Goal: Task Accomplishment & Management: Use online tool/utility

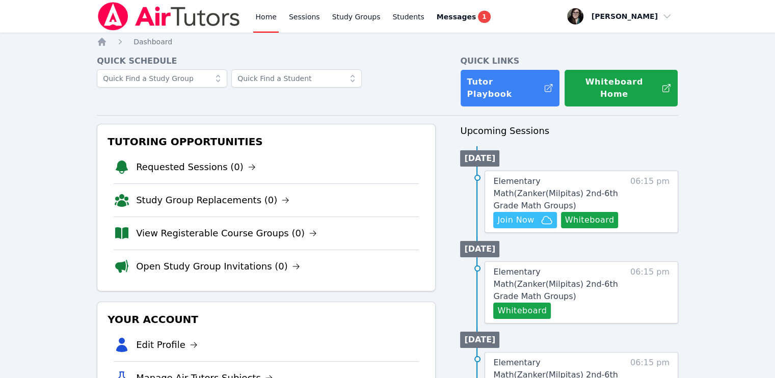
click at [320, 16] on div "Home Sessions Study Groups Students Messages 1" at bounding box center [372, 16] width 239 height 33
click at [308, 14] on link "Sessions" at bounding box center [304, 16] width 35 height 33
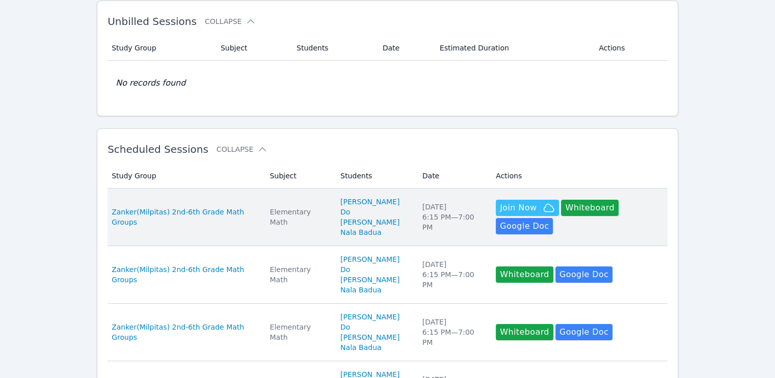
scroll to position [379, 0]
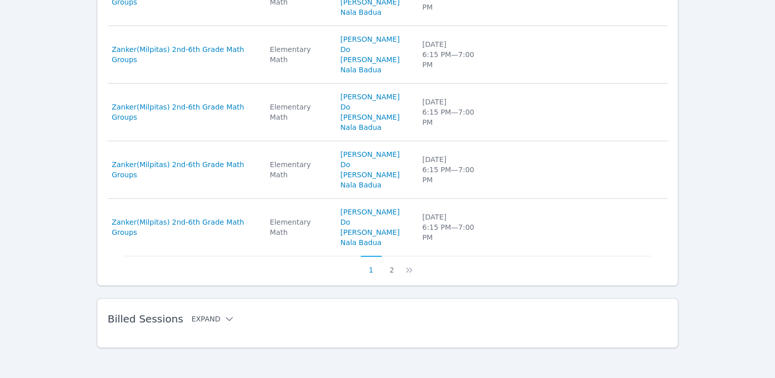
click at [202, 317] on button "Expand" at bounding box center [213, 319] width 43 height 10
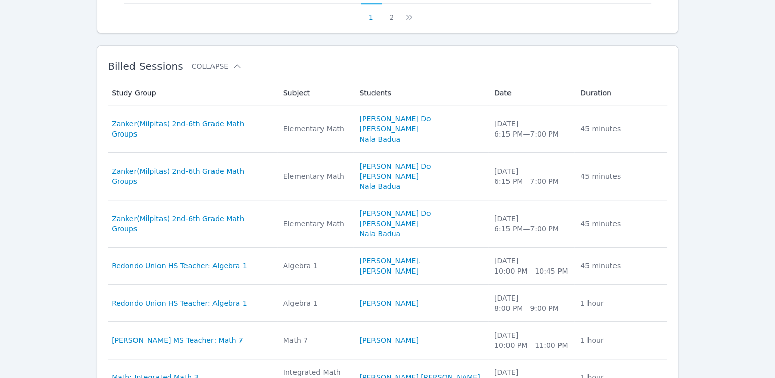
scroll to position [816, 0]
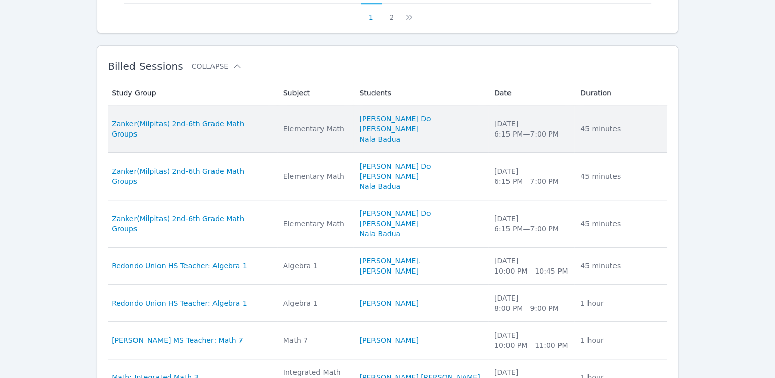
click at [277, 135] on td "Study Group Zanker(Milpitas) 2nd-6th Grade Math Groups" at bounding box center [193, 129] width 170 height 47
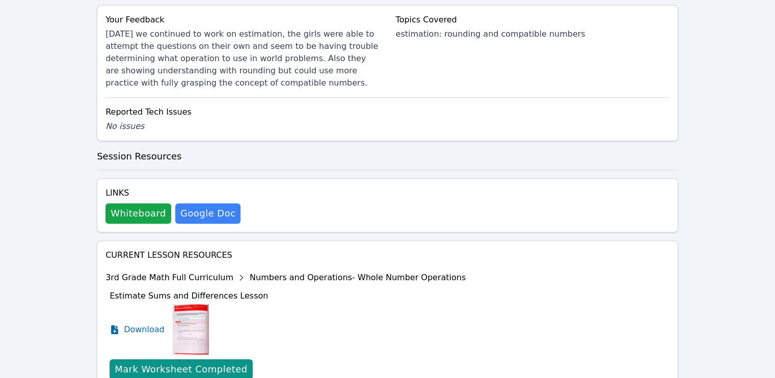
scroll to position [409, 0]
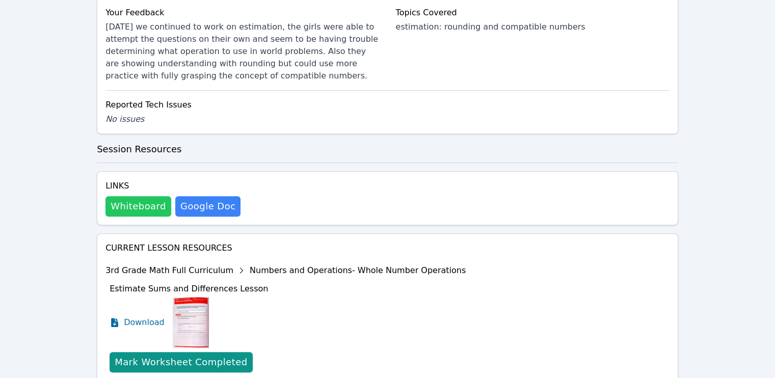
click at [151, 209] on button "Whiteboard" at bounding box center [139, 206] width 66 height 20
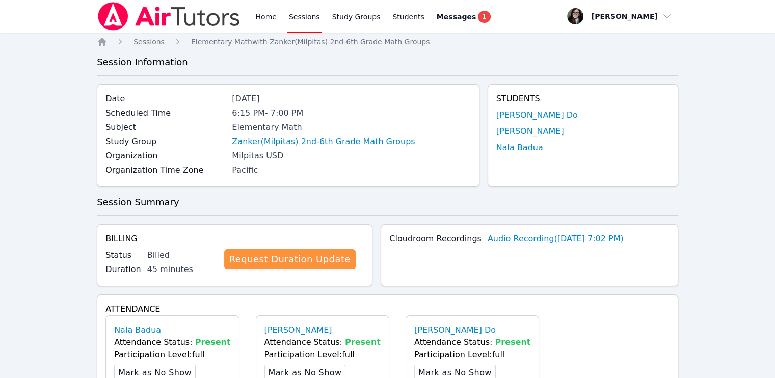
click at [300, 12] on link "Sessions" at bounding box center [304, 16] width 35 height 33
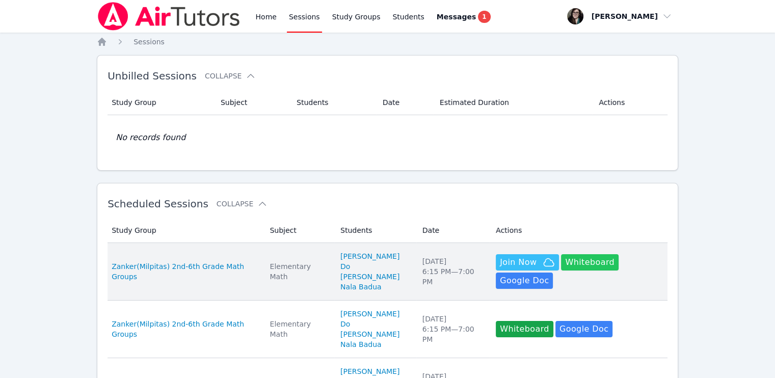
click at [571, 258] on button "Whiteboard" at bounding box center [590, 262] width 58 height 16
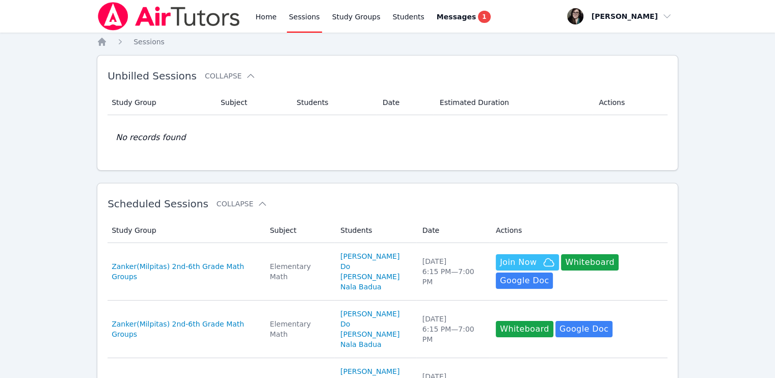
scroll to position [73, 0]
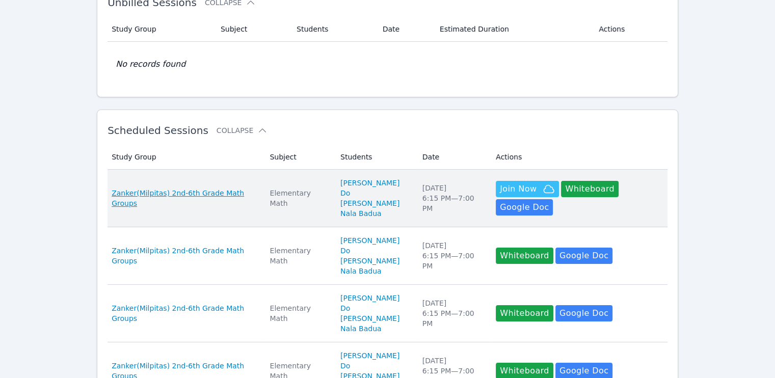
click at [223, 197] on span "Zanker(Milpitas) 2nd-6th Grade Math Groups" at bounding box center [185, 198] width 146 height 20
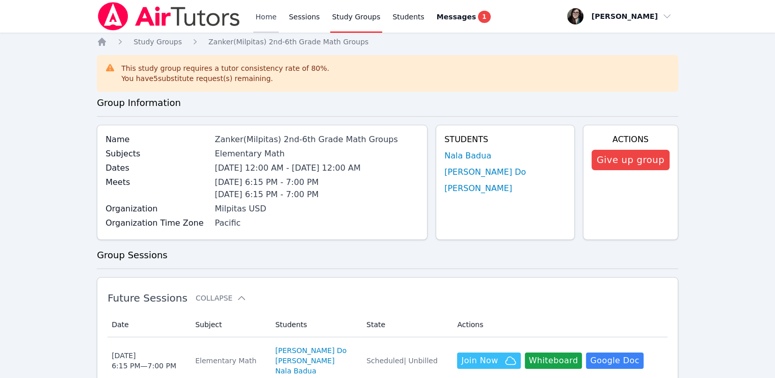
click at [273, 16] on link "Home" at bounding box center [265, 16] width 25 height 33
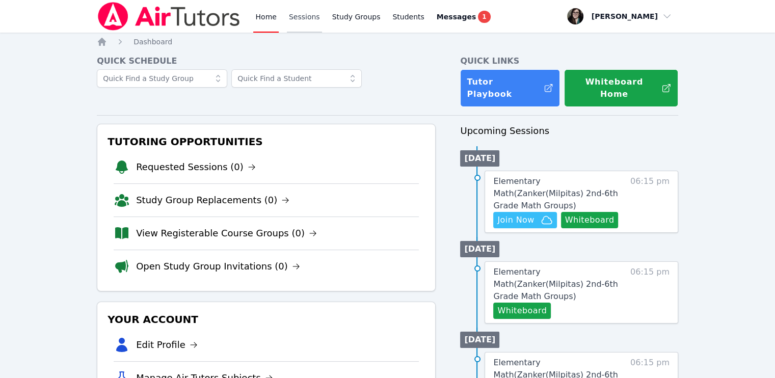
click at [290, 16] on link "Sessions" at bounding box center [304, 16] width 35 height 33
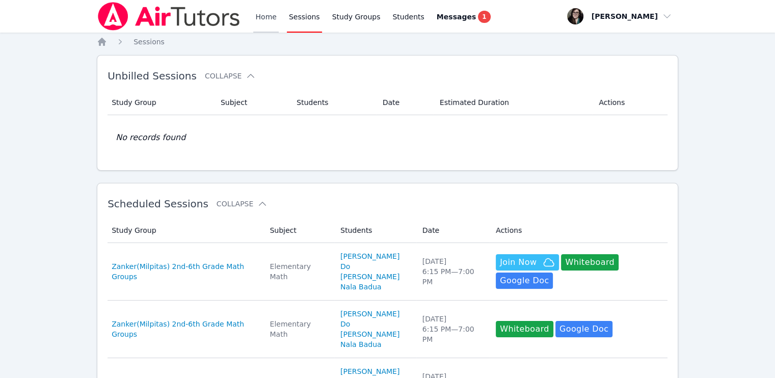
click at [271, 19] on link "Home" at bounding box center [265, 16] width 25 height 33
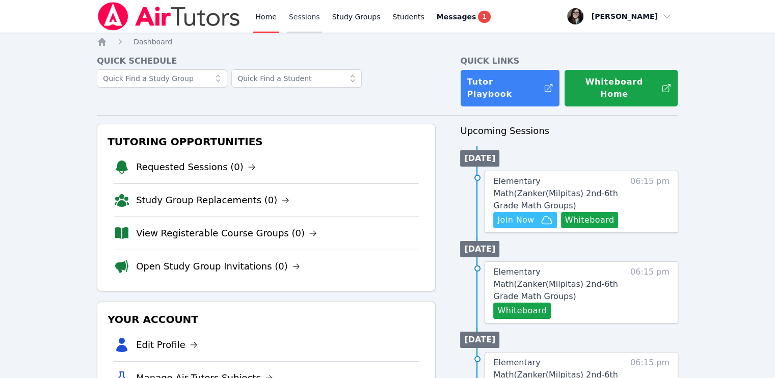
click at [309, 21] on link "Sessions" at bounding box center [304, 16] width 35 height 33
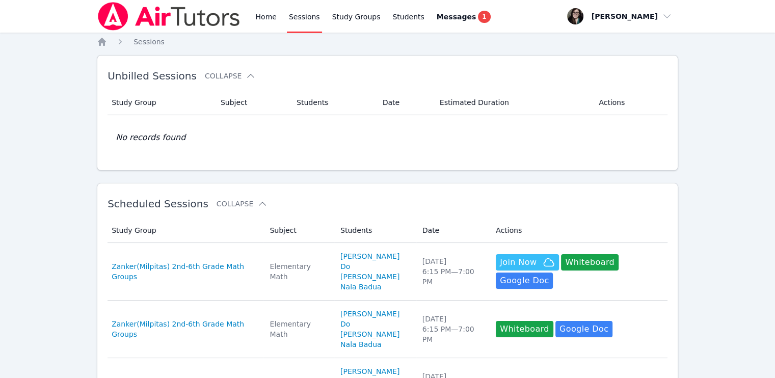
scroll to position [61, 0]
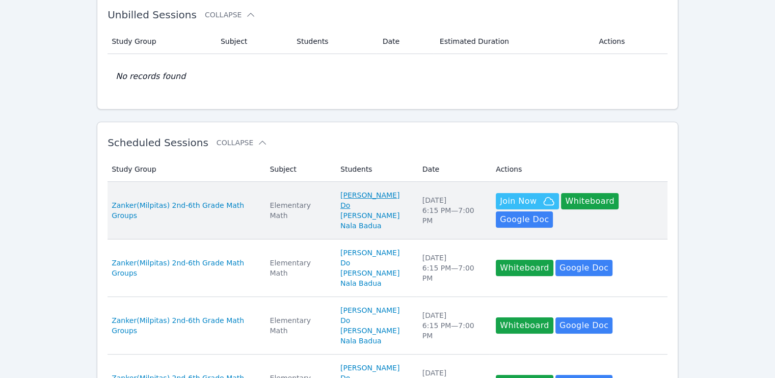
click at [371, 193] on link "[PERSON_NAME] Do" at bounding box center [376, 200] width 70 height 20
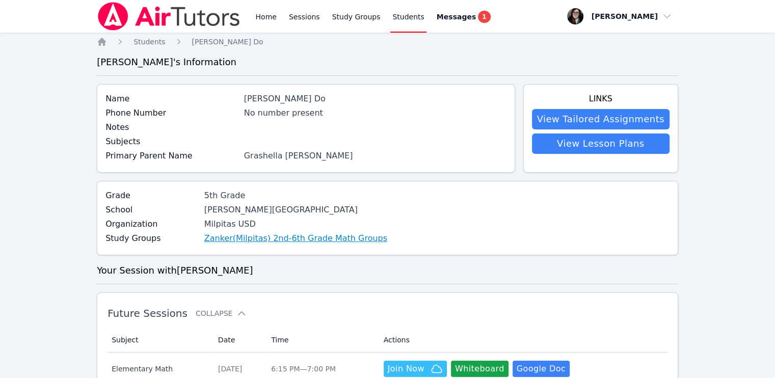
scroll to position [126, 0]
click at [310, 14] on link "Sessions" at bounding box center [304, 16] width 35 height 33
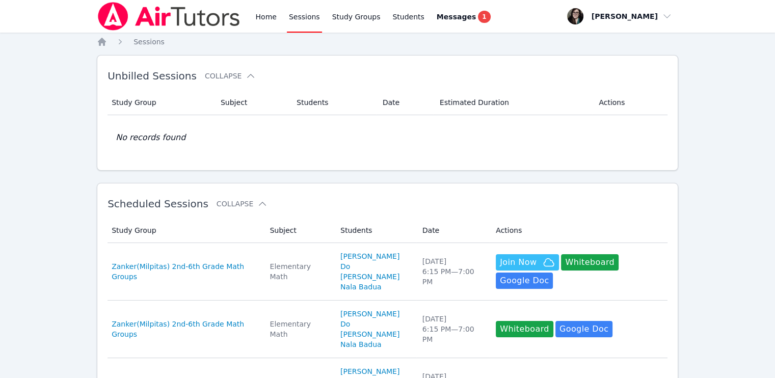
drag, startPoint x: 195, startPoint y: 261, endPoint x: 186, endPoint y: 263, distance: 10.0
click at [186, 263] on span "Zanker(Milpitas) 2nd-6th Grade Math Groups" at bounding box center [185, 272] width 146 height 20
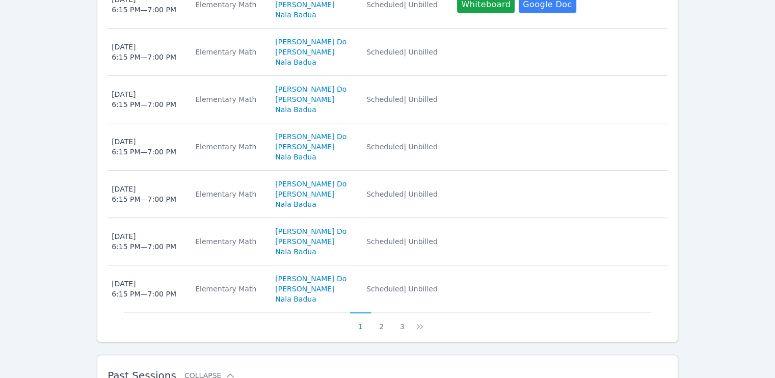
scroll to position [718, 0]
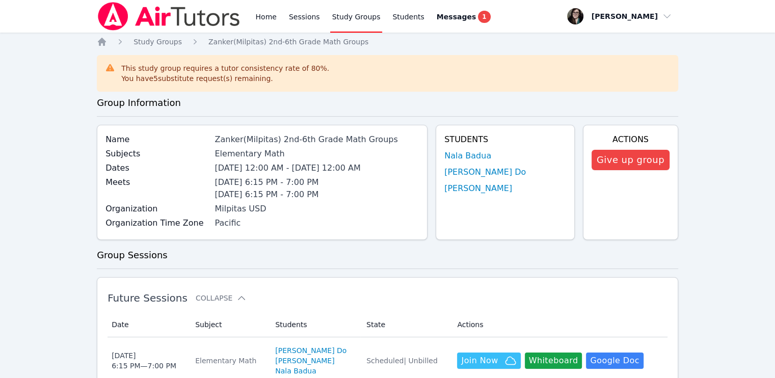
scroll to position [38, 0]
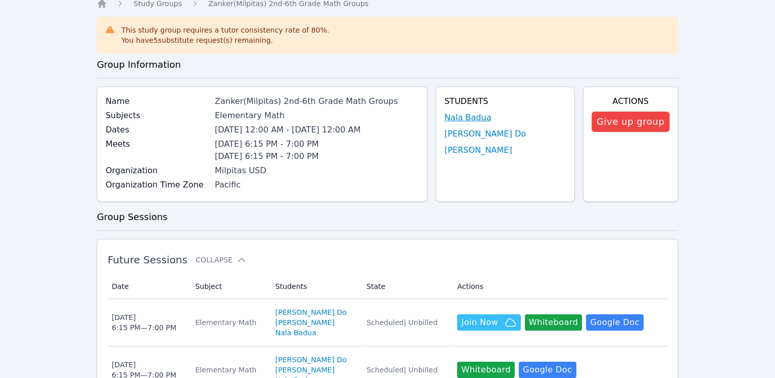
click at [467, 119] on link "Nala Badua" at bounding box center [468, 118] width 47 height 12
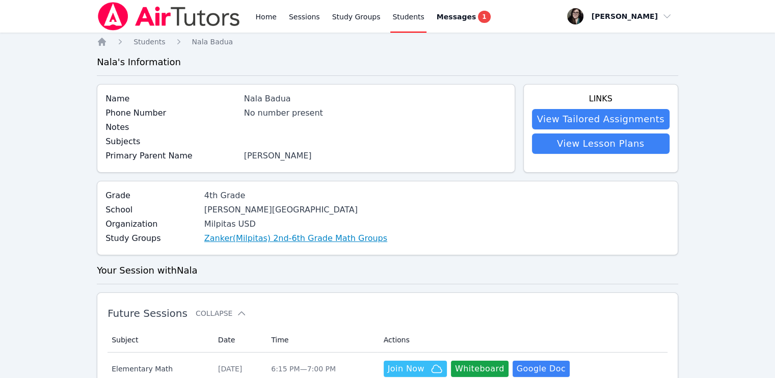
click at [279, 236] on link "Zanker(Milpitas) 2nd-6th Grade Math Groups" at bounding box center [295, 238] width 183 height 12
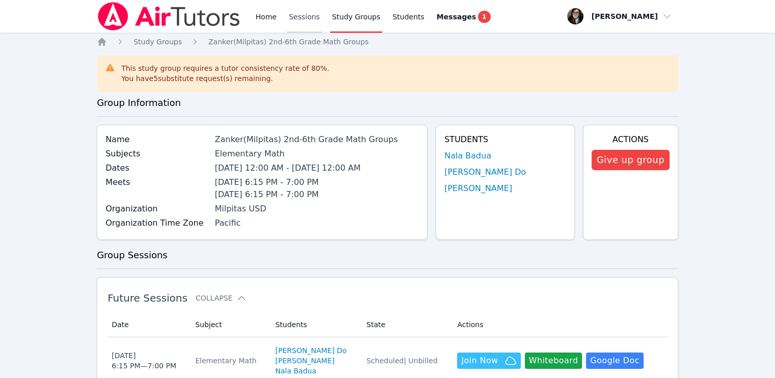
click at [296, 12] on link "Sessions" at bounding box center [304, 16] width 35 height 33
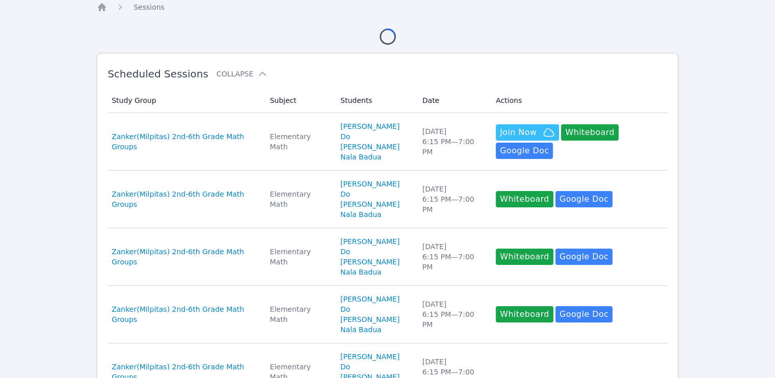
scroll to position [35, 0]
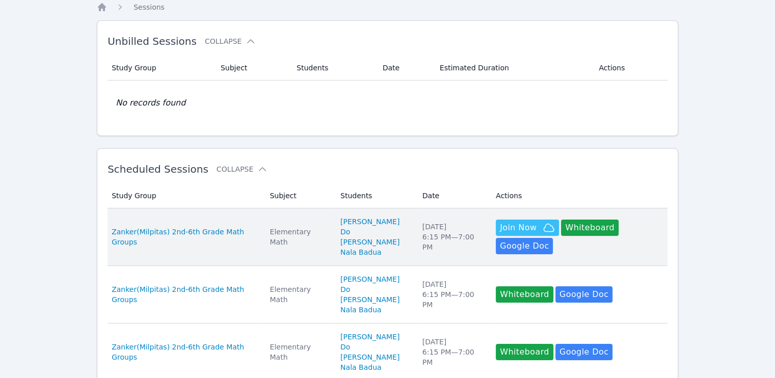
click at [273, 244] on div "Elementary Math" at bounding box center [299, 237] width 59 height 20
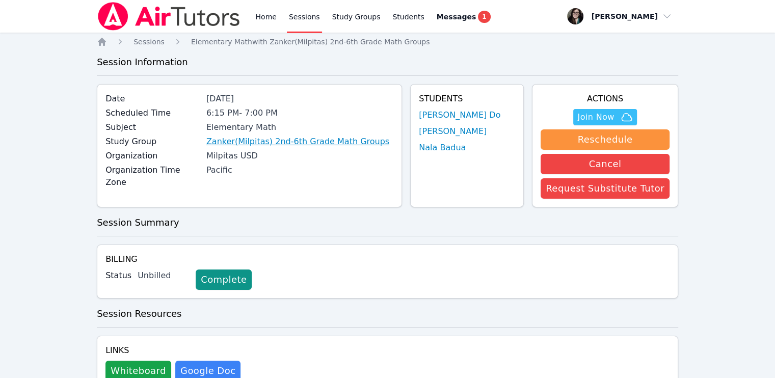
click at [275, 139] on link "Zanker(Milpitas) 2nd-6th Grade Math Groups" at bounding box center [297, 142] width 183 height 12
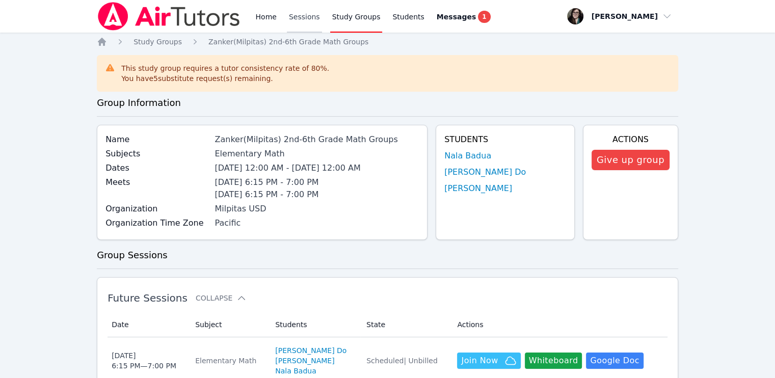
click at [311, 20] on link "Sessions" at bounding box center [304, 16] width 35 height 33
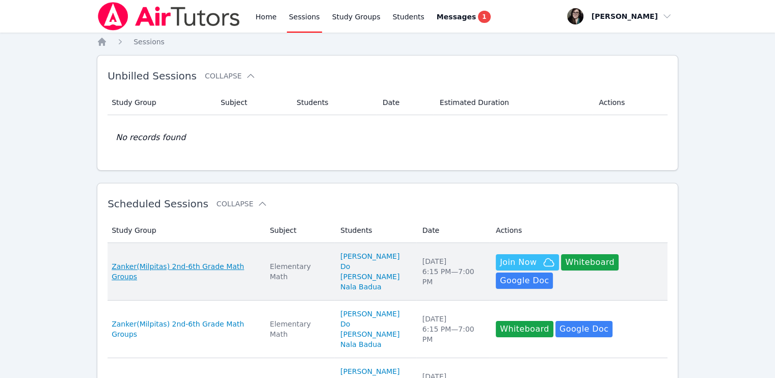
click at [191, 267] on span "Zanker(Milpitas) 2nd-6th Grade Math Groups" at bounding box center [185, 272] width 146 height 20
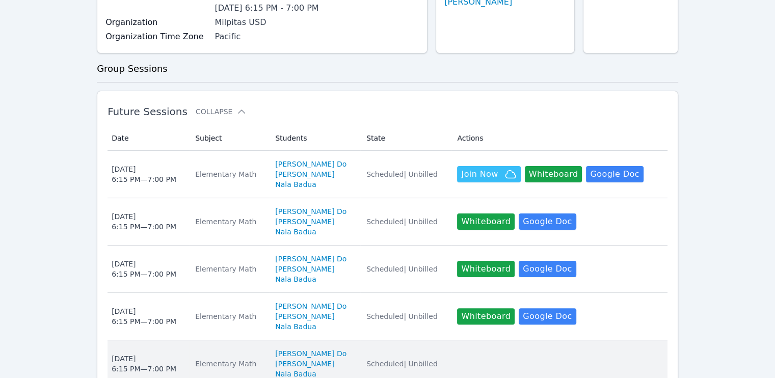
scroll to position [187, 0]
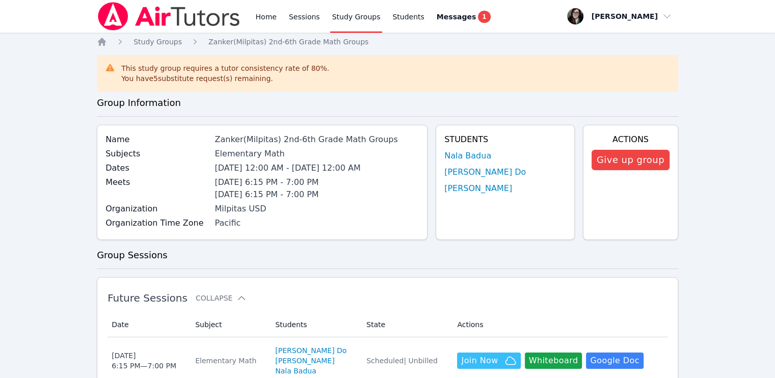
click at [269, 13] on link "Home" at bounding box center [265, 16] width 25 height 33
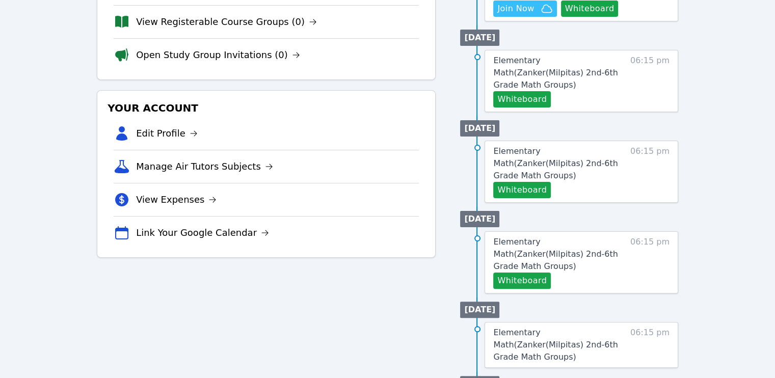
scroll to position [215, 0]
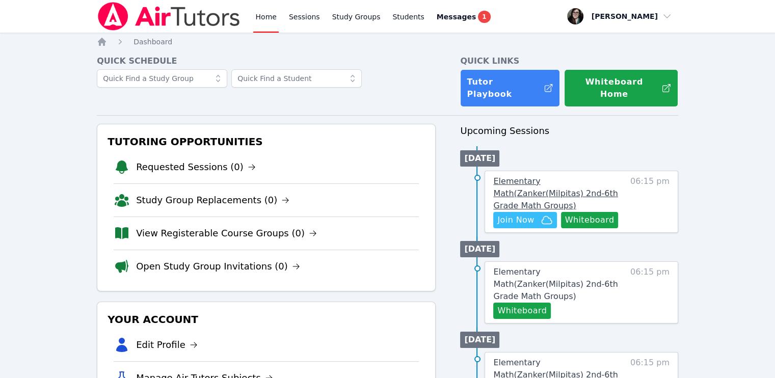
click at [570, 179] on span "Elementary Math ( Zanker(Milpitas) 2nd-6th Grade Math Groups )" at bounding box center [555, 193] width 124 height 34
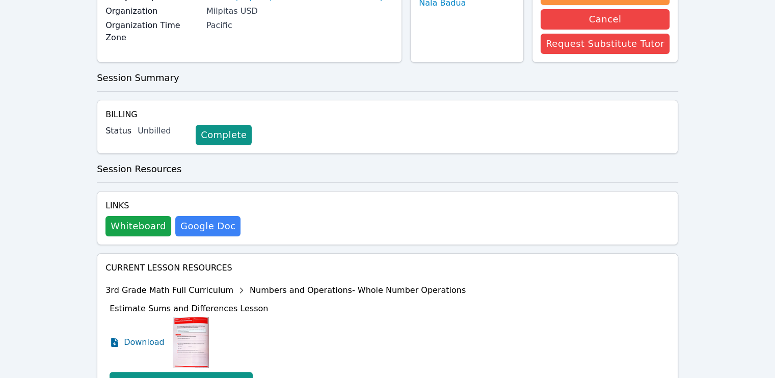
scroll to position [256, 0]
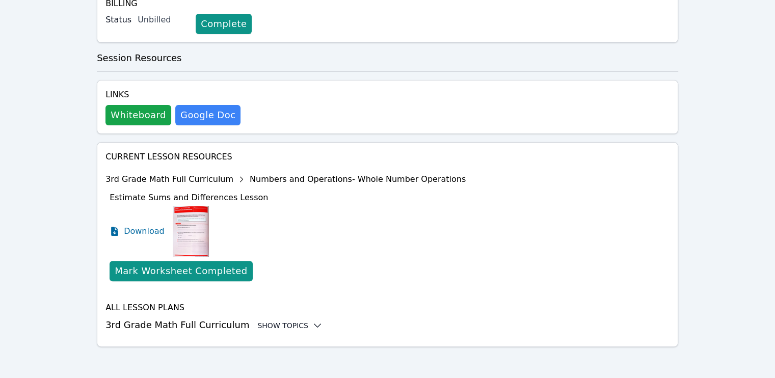
click at [292, 327] on div "Show Topics" at bounding box center [289, 326] width 65 height 10
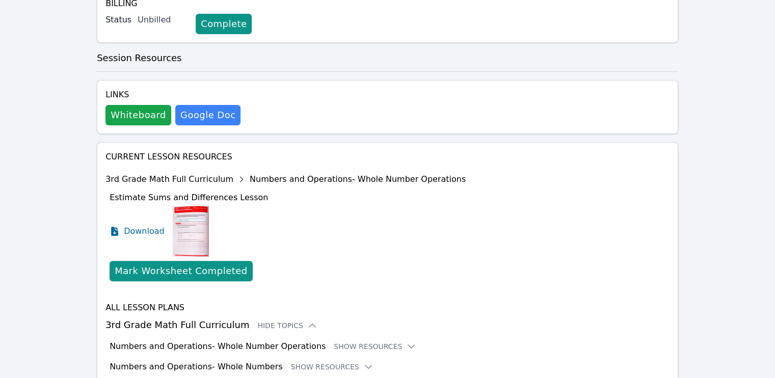
scroll to position [401, 0]
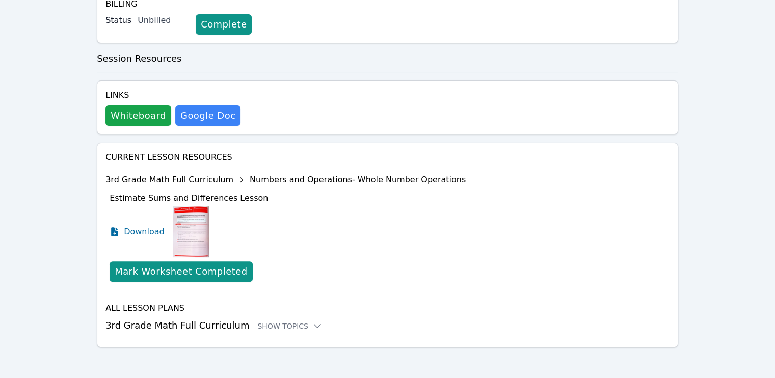
scroll to position [256, 0]
click at [267, 325] on div "Show Topics" at bounding box center [289, 326] width 65 height 10
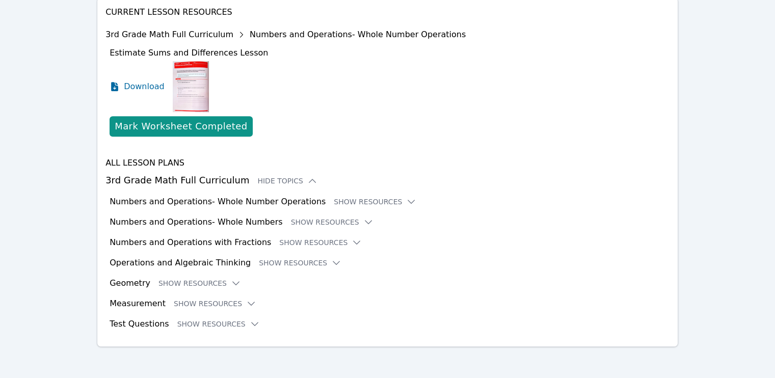
scroll to position [400, 0]
click at [335, 203] on button "Show Resources" at bounding box center [375, 202] width 83 height 10
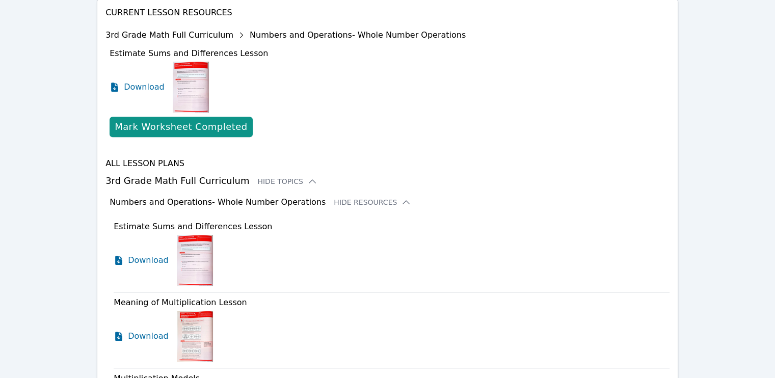
drag, startPoint x: 336, startPoint y: 202, endPoint x: 355, endPoint y: 187, distance: 24.2
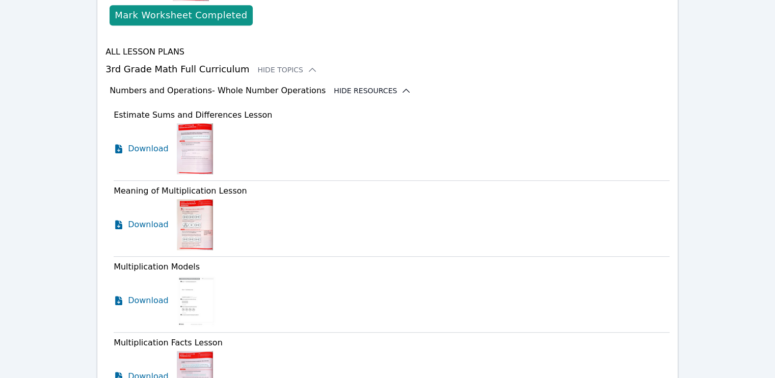
scroll to position [512, 0]
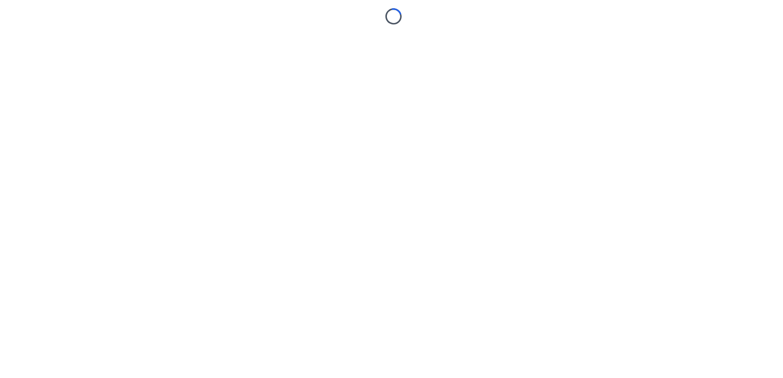
click at [158, 223] on body "Loading..." at bounding box center [391, 189] width 783 height 378
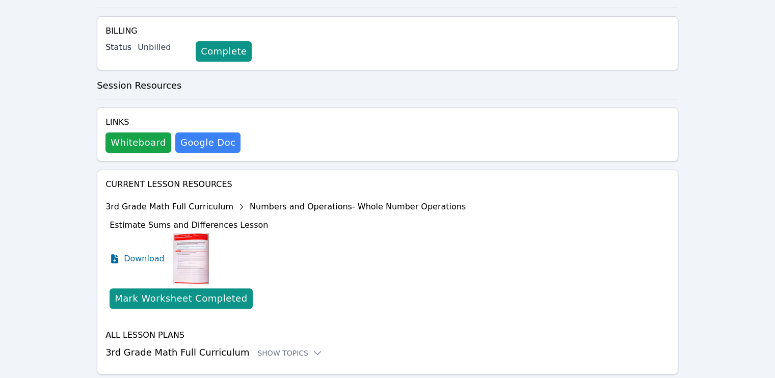
scroll to position [256, 0]
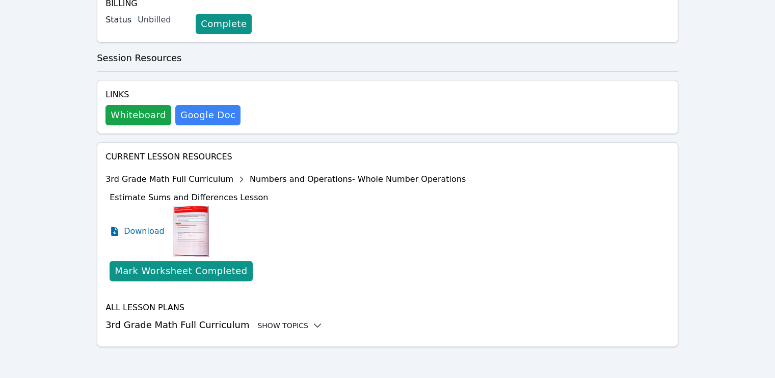
click at [289, 324] on div "Show Topics" at bounding box center [289, 326] width 65 height 10
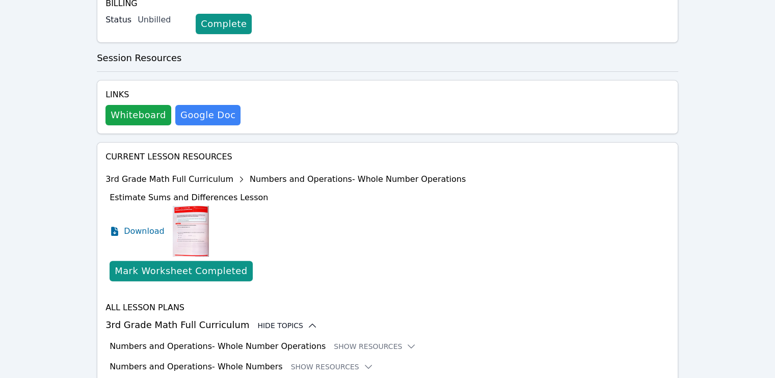
scroll to position [401, 0]
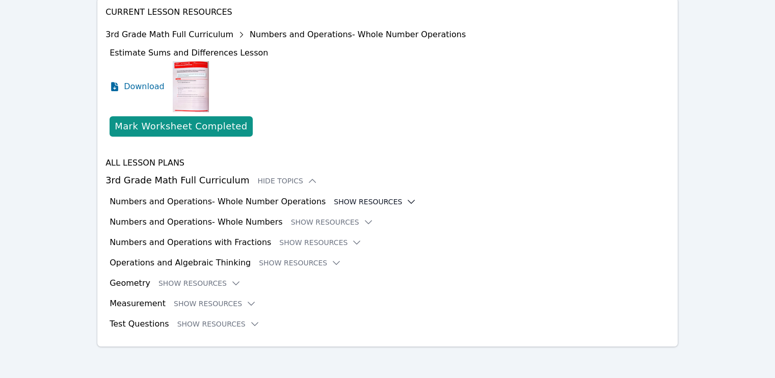
click at [360, 201] on button "Show Resources" at bounding box center [375, 202] width 83 height 10
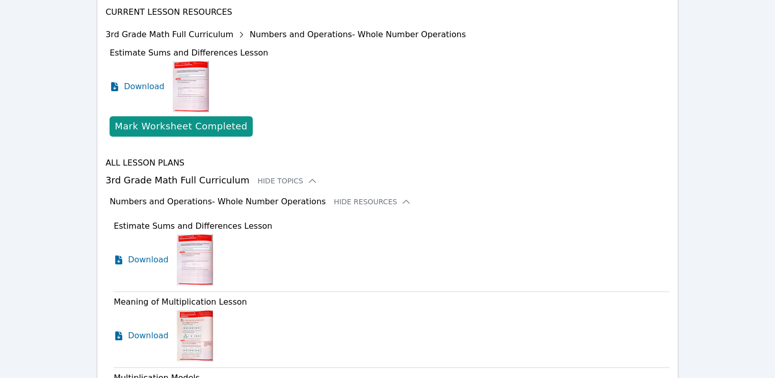
scroll to position [449, 0]
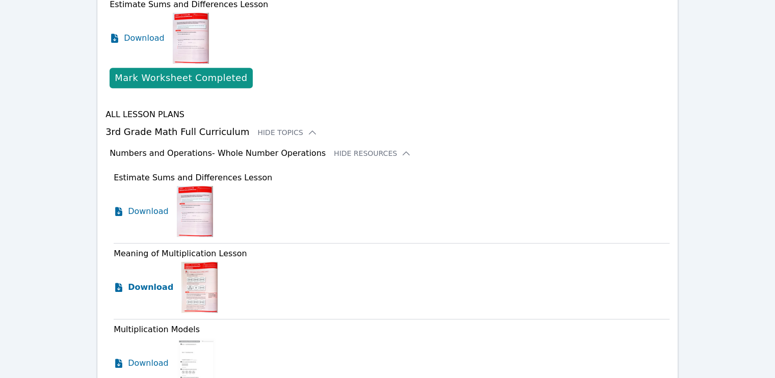
click at [143, 286] on span "Download" at bounding box center [150, 287] width 45 height 12
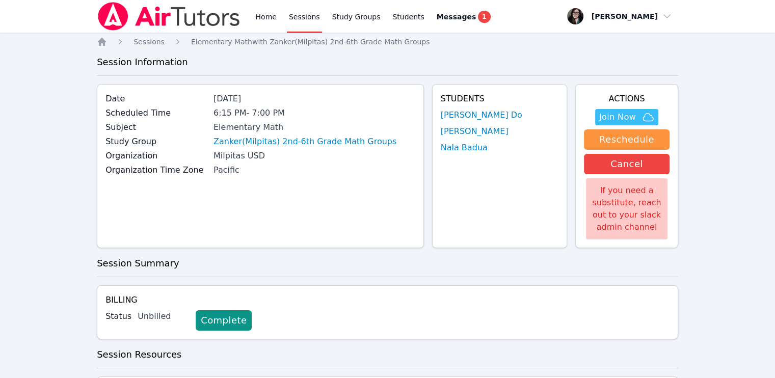
click at [277, 18] on div "Home Sessions Study Groups Students Messages 1" at bounding box center [372, 16] width 239 height 33
click at [271, 20] on link "Home" at bounding box center [265, 16] width 25 height 33
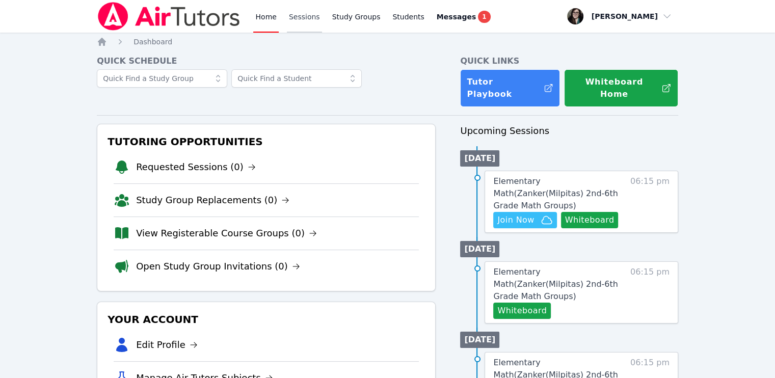
click at [306, 27] on link "Sessions" at bounding box center [304, 16] width 35 height 33
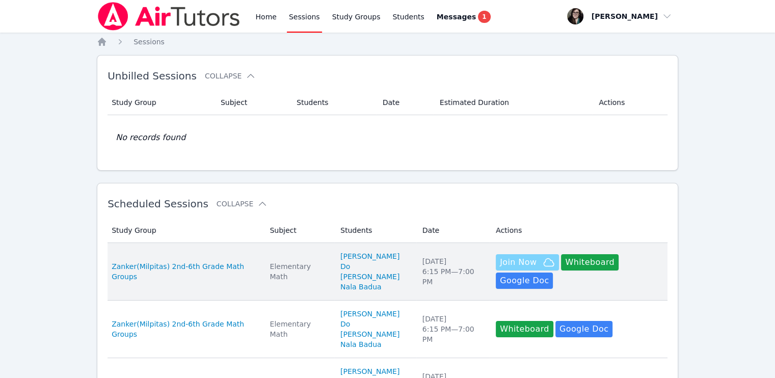
click at [516, 261] on span "Join Now" at bounding box center [518, 262] width 37 height 12
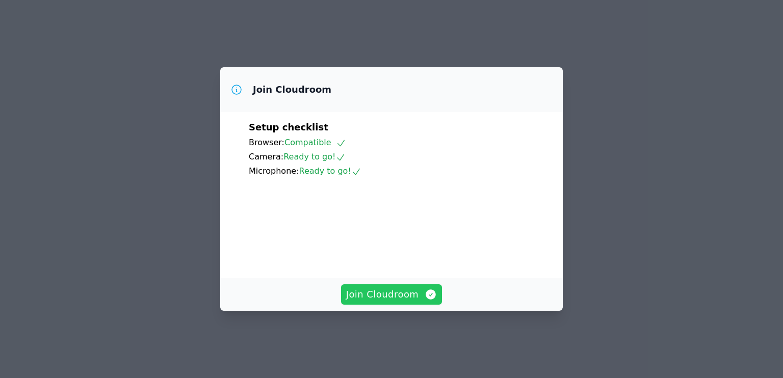
click at [408, 295] on button "Join Cloudroom" at bounding box center [391, 294] width 101 height 20
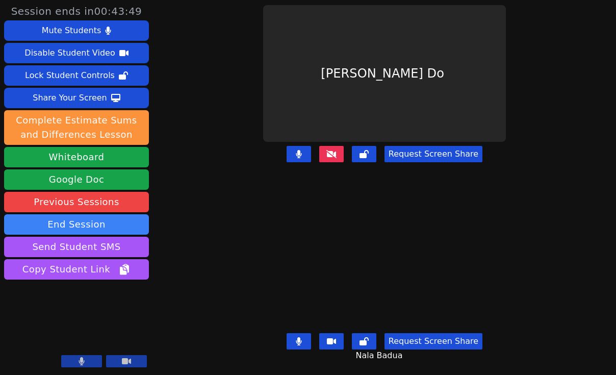
click at [163, 89] on div "Session ends in 00:43:49 Mute Students Disable Student Video Lock Student Contr…" at bounding box center [308, 187] width 616 height 375
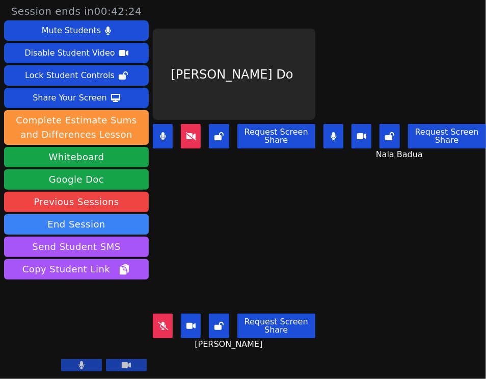
click at [273, 180] on div "Noelle Genevieve Do Request Screen Share" at bounding box center [234, 95] width 163 height 190
click at [309, 193] on div "Noemi Vazquez Vargas Request Screen Share Noemi Vazquez Vargas" at bounding box center [234, 285] width 163 height 190
click at [194, 181] on div "Noelle Genevieve Do Request Screen Share" at bounding box center [234, 95] width 163 height 190
drag, startPoint x: 261, startPoint y: 183, endPoint x: 349, endPoint y: 170, distance: 89.7
click at [261, 183] on div "Noelle Genevieve Do Request Screen Share" at bounding box center [234, 95] width 163 height 190
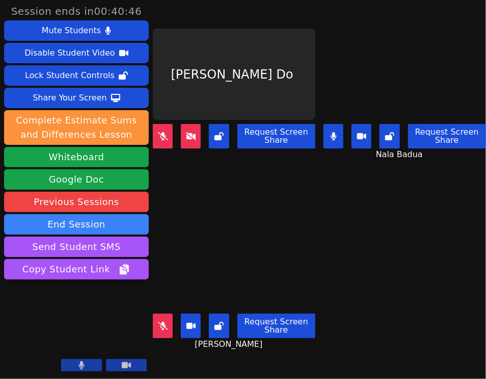
click at [258, 162] on div "Noelle Genevieve Do Request Screen Share" at bounding box center [234, 95] width 163 height 190
click at [161, 322] on icon at bounding box center [163, 326] width 10 height 8
click at [163, 322] on icon at bounding box center [163, 326] width 6 height 8
click at [329, 132] on icon at bounding box center [334, 136] width 10 height 8
click at [251, 171] on div "Noelle Genevieve Do Request Screen Share" at bounding box center [234, 95] width 163 height 190
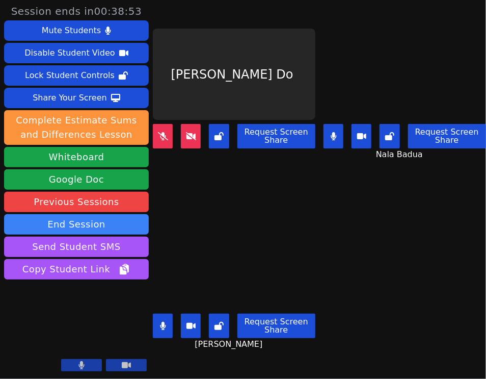
click at [276, 176] on div "Noelle Genevieve Do Request Screen Share" at bounding box center [234, 95] width 163 height 190
click at [167, 314] on button at bounding box center [163, 326] width 20 height 24
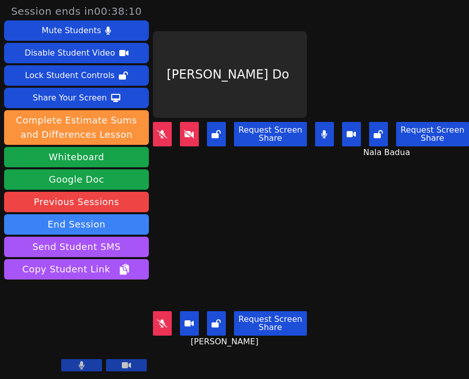
click at [196, 193] on div "Noemi Vazquez Vargas Request Screen Share Noemi Vazquez Vargas" at bounding box center [230, 285] width 154 height 190
click at [1, 313] on aside "Session ends in 00:38:04 Mute Students Disable Student Video Lock Student Contr…" at bounding box center [76, 189] width 153 height 379
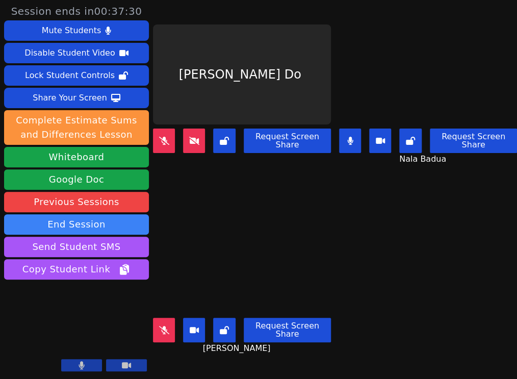
click at [245, 196] on div "Noemi Vazquez Vargas Request Screen Share Noemi Vazquez Vargas" at bounding box center [242, 285] width 178 height 190
click at [155, 331] on button at bounding box center [164, 330] width 22 height 24
click at [198, 143] on button at bounding box center [194, 140] width 22 height 24
click at [277, 175] on div "Noelle Genevieve Do Request Screen Share" at bounding box center [242, 95] width 178 height 190
click at [218, 214] on video at bounding box center [242, 264] width 178 height 100
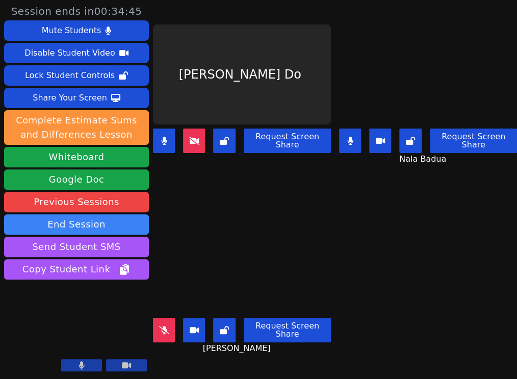
click at [207, 202] on div "Noemi Vazquez Vargas Request Screen Share Noemi Vazquez Vargas" at bounding box center [242, 285] width 178 height 190
click at [355, 140] on button at bounding box center [350, 140] width 22 height 24
click at [351, 140] on icon at bounding box center [350, 141] width 10 height 8
click at [296, 176] on div "Noelle Genevieve Do Request Screen Share" at bounding box center [242, 95] width 178 height 190
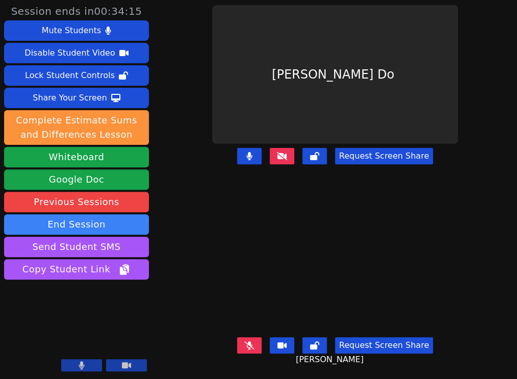
click at [209, 236] on div "[PERSON_NAME]" at bounding box center [335, 264] width 252 height 139
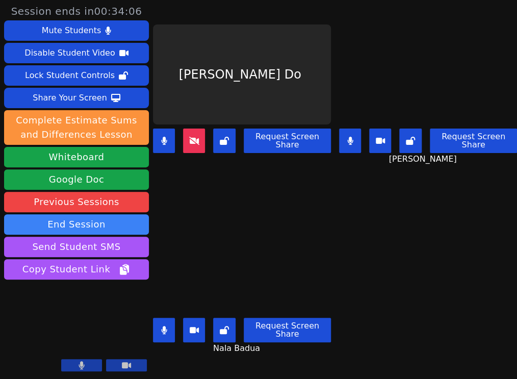
click at [351, 142] on button at bounding box center [350, 140] width 22 height 24
click at [232, 198] on div "Nala Badua Request Screen Share Nala Badua" at bounding box center [242, 285] width 178 height 190
click at [437, 253] on main "Noelle Genevieve Do Request Screen Share Noemi Vazquez Vargas Request Screen Sh…" at bounding box center [335, 189] width 364 height 379
click at [232, 190] on div "Nala Badua Request Screen Share Nala Badua" at bounding box center [242, 285] width 178 height 190
click at [166, 326] on icon at bounding box center [164, 330] width 6 height 8
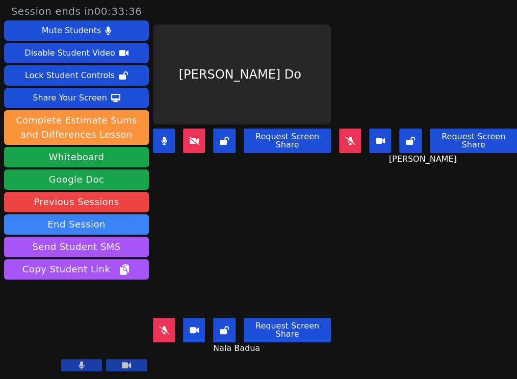
click at [354, 139] on button at bounding box center [350, 140] width 22 height 24
click at [251, 190] on div "Nala Badua Request Screen Share Nala Badua" at bounding box center [242, 285] width 178 height 190
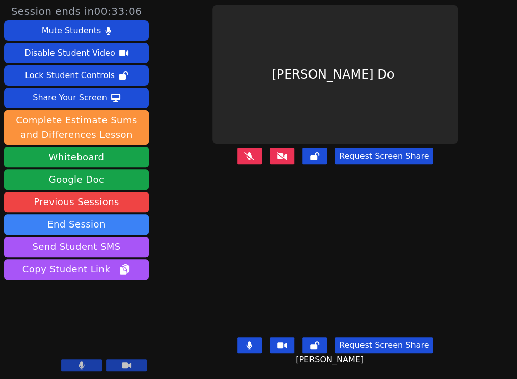
drag, startPoint x: 232, startPoint y: 239, endPoint x: 251, endPoint y: 233, distance: 19.0
click at [232, 239] on video at bounding box center [335, 264] width 246 height 139
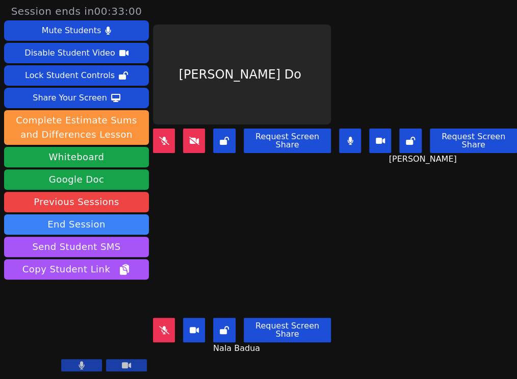
click at [296, 190] on div "Nala Badua Request Screen Share Nala Badua" at bounding box center [242, 285] width 178 height 190
click at [275, 149] on button "Request Screen Share" at bounding box center [287, 140] width 87 height 24
click at [282, 167] on div "Noelle Genevieve Do Request Screen Share" at bounding box center [242, 95] width 178 height 190
click at [361, 133] on div "Request Screen Share" at bounding box center [428, 140] width 178 height 24
click at [288, 190] on div "Nala Badua Request Screen Share Nala Badua" at bounding box center [242, 285] width 178 height 190
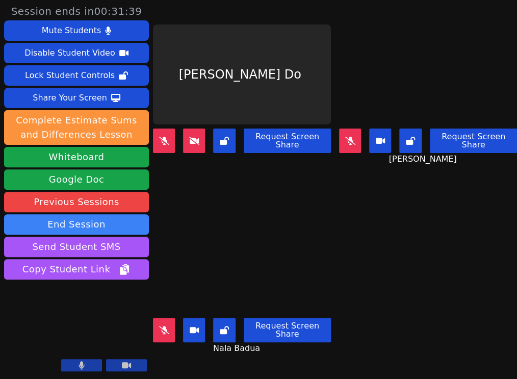
click at [160, 326] on icon at bounding box center [164, 330] width 10 height 8
click at [273, 164] on div "Noelle Genevieve Do Request Screen Share" at bounding box center [242, 95] width 178 height 190
click at [200, 128] on button at bounding box center [194, 140] width 22 height 24
click at [192, 146] on button at bounding box center [194, 140] width 22 height 24
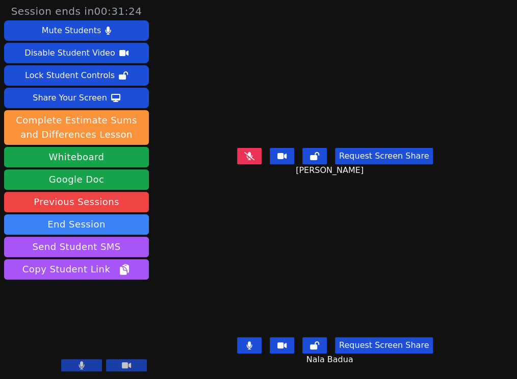
click at [185, 251] on div "Session ends in 00:31:24 Mute Students Disable Student Video Lock Student Contr…" at bounding box center [258, 189] width 517 height 379
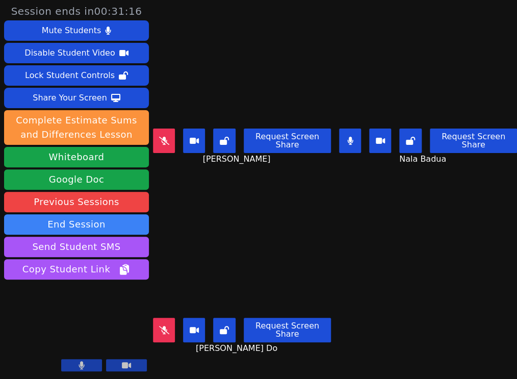
click at [288, 179] on div "Noemi Vazquez Vargas Request Screen Share Noemi Vazquez Vargas" at bounding box center [242, 95] width 178 height 190
click at [256, 205] on div "Noelle Genevieve Do Request Screen Share Noelle Genevieve Do" at bounding box center [242, 285] width 178 height 190
click at [76, 326] on video at bounding box center [76, 334] width 145 height 82
click at [273, 195] on div "Noelle Genevieve Do Request Screen Share Noelle Genevieve Do" at bounding box center [242, 285] width 178 height 190
click at [259, 190] on div "Noelle Genevieve Do Request Screen Share Noelle Genevieve Do" at bounding box center [242, 285] width 178 height 190
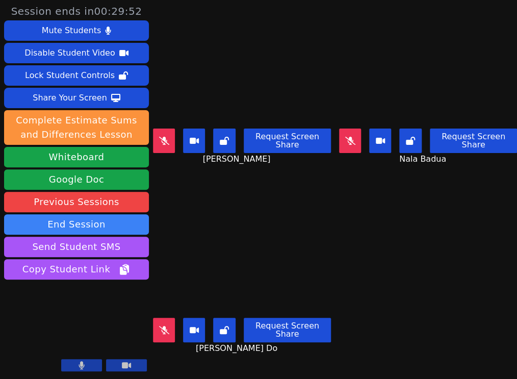
click at [165, 328] on button at bounding box center [164, 330] width 22 height 24
click at [239, 184] on div "Noemi Vazquez Vargas Request Screen Share Noemi Vazquez Vargas" at bounding box center [242, 95] width 178 height 190
click at [355, 140] on button at bounding box center [350, 140] width 22 height 24
click at [310, 173] on div "Noemi Vazquez Vargas Request Screen Share Noemi Vazquez Vargas" at bounding box center [242, 95] width 178 height 190
click at [360, 228] on main "Noemi Vazquez Vargas Request Screen Share Noemi Vazquez Vargas Nala Badua Reque…" at bounding box center [335, 189] width 364 height 379
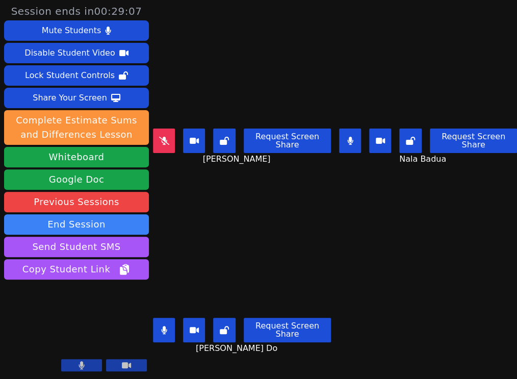
click at [213, 190] on div "Noelle Genevieve Do Request Screen Share Noelle Genevieve Do" at bounding box center [242, 285] width 178 height 190
click at [198, 214] on video at bounding box center [242, 264] width 178 height 100
click at [237, 191] on div "Noelle Genevieve Do Request Screen Share Noelle Genevieve Do" at bounding box center [242, 285] width 178 height 190
click at [266, 190] on div "Noelle Genevieve Do Request Screen Share Noelle Genevieve Do" at bounding box center [242, 285] width 178 height 190
click at [273, 179] on div "Noemi Vazquez Vargas Request Screen Share Noemi Vazquez Vargas" at bounding box center [242, 95] width 178 height 190
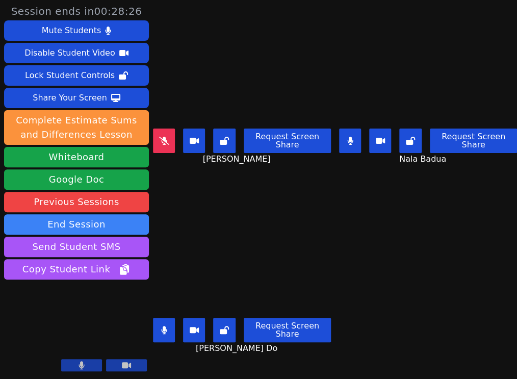
click at [247, 180] on div "Noemi Vazquez Vargas Request Screen Share Noemi Vazquez Vargas" at bounding box center [242, 95] width 178 height 190
click at [221, 198] on div "Noelle Genevieve Do Request Screen Share Noelle Genevieve Do" at bounding box center [242, 285] width 178 height 190
click at [255, 175] on div "Noemi Vazquez Vargas Request Screen Share Noemi Vazquez Vargas" at bounding box center [242, 95] width 178 height 190
click at [244, 208] on div "Noelle Genevieve Do Request Screen Share Noelle Genevieve Do" at bounding box center [242, 285] width 178 height 190
click at [167, 328] on button at bounding box center [164, 330] width 22 height 24
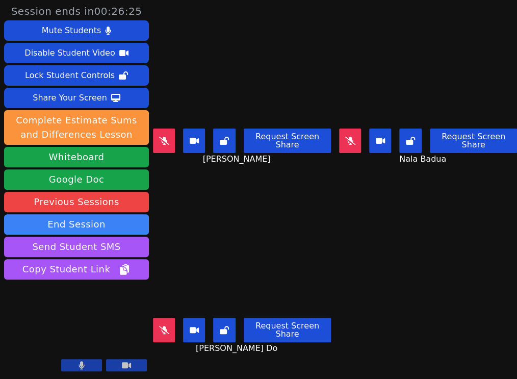
click at [171, 143] on button at bounding box center [164, 140] width 22 height 24
click at [248, 185] on div "Noemi Vazquez Vargas Request Screen Share Noemi Vazquez Vargas" at bounding box center [242, 95] width 178 height 190
click at [254, 178] on div "Noemi Vazquez Vargas Request Screen Share Noemi Vazquez Vargas" at bounding box center [242, 95] width 178 height 190
click at [257, 167] on div "Noemi Vazquez Vargas Request Screen Share Noemi Vazquez Vargas" at bounding box center [242, 95] width 178 height 190
click at [280, 202] on div "Noelle Genevieve Do Request Screen Share Noelle Genevieve Do" at bounding box center [242, 285] width 178 height 190
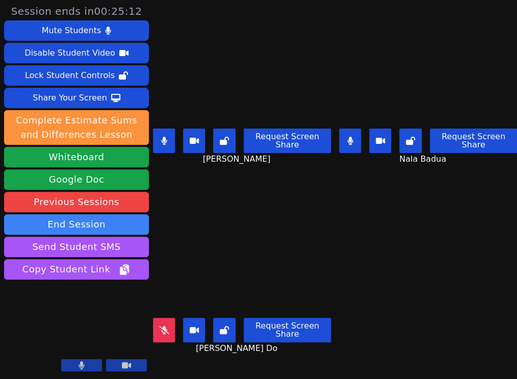
click at [291, 207] on div "Noelle Genevieve Do Request Screen Share Noelle Genevieve Do" at bounding box center [242, 285] width 178 height 190
click at [278, 205] on div "Noelle Genevieve Do Request Screen Share Noelle Genevieve Do" at bounding box center [242, 285] width 178 height 190
click at [298, 198] on div "Noelle Genevieve Do Request Screen Share Noelle Genevieve Do" at bounding box center [242, 285] width 178 height 190
click at [169, 144] on button at bounding box center [164, 140] width 22 height 24
click at [160, 326] on icon at bounding box center [164, 330] width 10 height 8
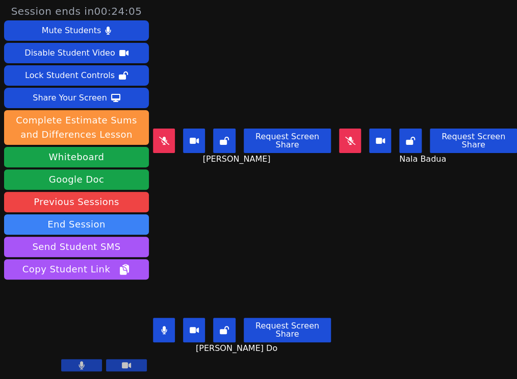
click at [163, 326] on icon at bounding box center [164, 330] width 6 height 8
click at [308, 182] on div "Noemi Vazquez Vargas Request Screen Share Noemi Vazquez Vargas" at bounding box center [242, 95] width 178 height 190
click at [259, 166] on div "Noemi Vazquez Vargas Request Screen Share Noemi Vazquez Vargas" at bounding box center [242, 95] width 178 height 190
click at [275, 200] on div "Noelle Genevieve Do Request Screen Share Noelle Genevieve Do" at bounding box center [242, 285] width 178 height 190
click at [348, 132] on button at bounding box center [350, 140] width 22 height 24
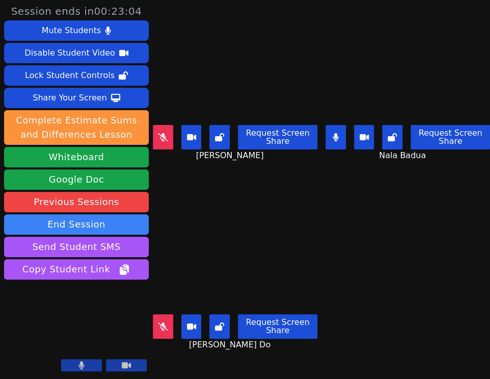
click at [448, 191] on main "Noemi Vazquez Vargas Request Screen Share Noemi Vazquez Vargas Nala Badua Reque…" at bounding box center [321, 189] width 337 height 379
click at [247, 176] on div "Noemi Vazquez Vargas Request Screen Share Noemi Vazquez Vargas" at bounding box center [235, 95] width 165 height 190
click at [284, 190] on div "Noelle Genevieve Do Request Screen Share Noelle Genevieve Do" at bounding box center [235, 285] width 165 height 190
click at [273, 180] on div "Noemi Vazquez Vargas Request Screen Share Noemi Vazquez Vargas" at bounding box center [235, 95] width 165 height 190
click at [281, 196] on div "Noelle Genevieve Do Request Screen Share Noelle Genevieve Do" at bounding box center [235, 285] width 165 height 190
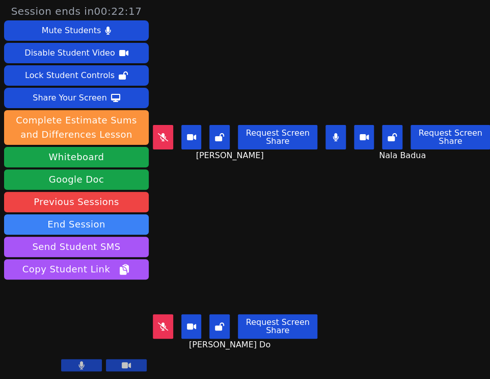
click at [262, 150] on span "[PERSON_NAME]" at bounding box center [231, 155] width 70 height 12
click at [335, 133] on icon at bounding box center [336, 137] width 6 height 8
click at [162, 133] on icon at bounding box center [163, 137] width 10 height 8
click at [242, 171] on div "Noemi Vazquez Vargas Request Screen Share Noemi Vazquez Vargas" at bounding box center [235, 95] width 165 height 190
click at [301, 190] on div "Noelle Genevieve Do Request Screen Share Noelle Genevieve Do" at bounding box center [235, 285] width 165 height 190
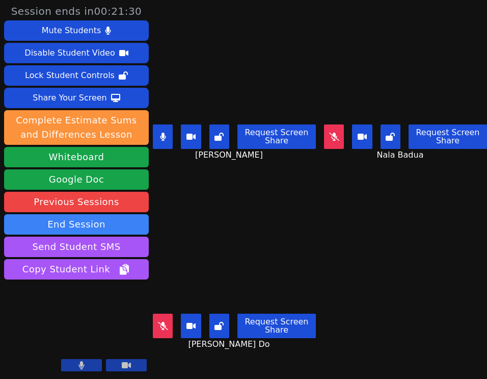
click at [223, 195] on div "Noelle Genevieve Do Request Screen Share Noelle Genevieve Do" at bounding box center [234, 285] width 163 height 190
click at [168, 137] on button at bounding box center [163, 136] width 20 height 24
click at [163, 322] on icon at bounding box center [163, 326] width 10 height 8
click at [245, 190] on div "Noelle Genevieve Do Request Screen Share Noelle Genevieve Do" at bounding box center [234, 285] width 163 height 190
click at [273, 202] on div "Noelle Genevieve Do Request Screen Share Noelle Genevieve Do" at bounding box center [234, 285] width 163 height 190
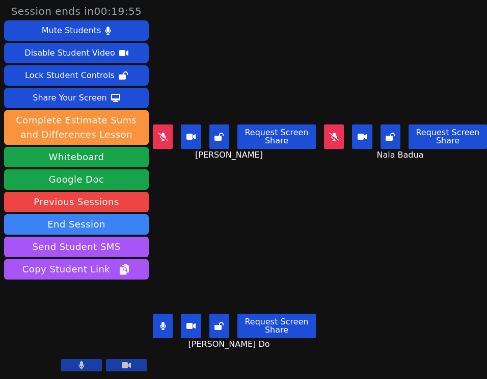
click at [391, 203] on main "Noemi Vazquez Vargas Request Screen Share Noemi Vazquez Vargas Nala Badua Reque…" at bounding box center [320, 189] width 334 height 379
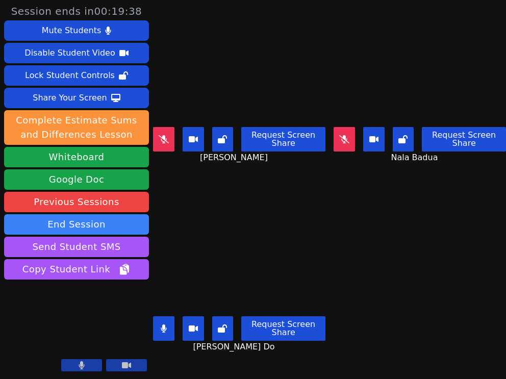
click at [258, 223] on video at bounding box center [239, 263] width 153 height 97
click at [274, 194] on div "Noelle Genevieve Do Request Screen Share Noelle Genevieve Do" at bounding box center [239, 285] width 172 height 190
click at [168, 319] on button at bounding box center [163, 328] width 21 height 24
click at [168, 137] on icon at bounding box center [164, 139] width 10 height 8
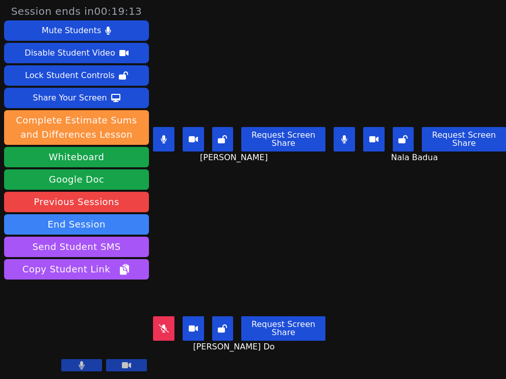
click at [237, 183] on div "Noemi Vazquez Vargas Request Screen Share Noemi Vazquez Vargas" at bounding box center [239, 95] width 172 height 190
click at [165, 130] on button at bounding box center [163, 139] width 21 height 24
click at [263, 170] on div "Noemi Vazquez Vargas Request Screen Share Noemi Vazquez Vargas" at bounding box center [239, 95] width 172 height 190
click at [296, 172] on div "Noemi Vazquez Vargas Request Screen Share Noemi Vazquez Vargas" at bounding box center [239, 95] width 172 height 190
click at [353, 128] on div "Request Screen Share" at bounding box center [419, 139] width 172 height 24
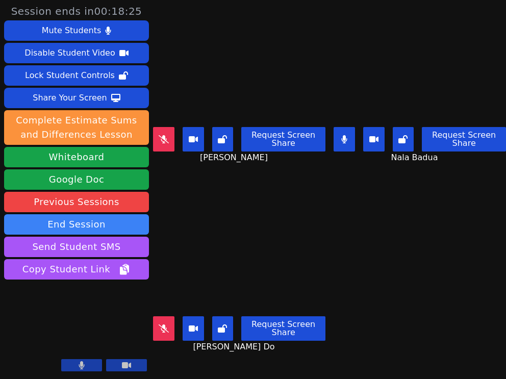
click at [340, 130] on button at bounding box center [343, 139] width 21 height 24
drag, startPoint x: 249, startPoint y: 169, endPoint x: 319, endPoint y: 167, distance: 69.3
click at [249, 169] on div "Noemi Vazquez Vargas Request Screen Share Noemi Vazquez Vargas" at bounding box center [239, 95] width 172 height 190
click at [251, 190] on div "Noelle Genevieve Do Request Screen Share Noelle Genevieve Do" at bounding box center [239, 285] width 172 height 190
click at [163, 324] on icon at bounding box center [164, 328] width 10 height 8
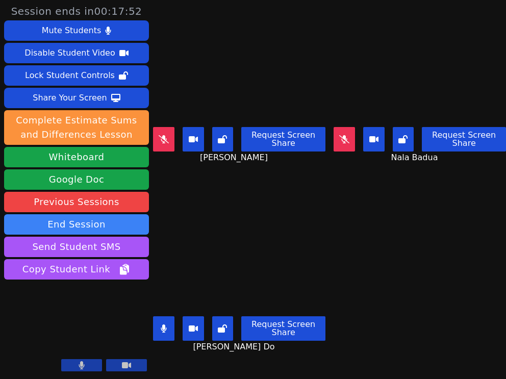
click at [306, 198] on div "Noelle Genevieve Do Request Screen Share Noelle Genevieve Do" at bounding box center [239, 285] width 172 height 190
click at [167, 145] on button at bounding box center [163, 139] width 21 height 24
click at [170, 324] on button at bounding box center [163, 328] width 21 height 24
click at [210, 190] on div "Noelle Genevieve Do Request Screen Share Noelle Genevieve Do" at bounding box center [239, 285] width 172 height 190
click at [288, 168] on div "Noemi Vazquez Vargas Request Screen Share Noemi Vazquez Vargas" at bounding box center [239, 95] width 172 height 190
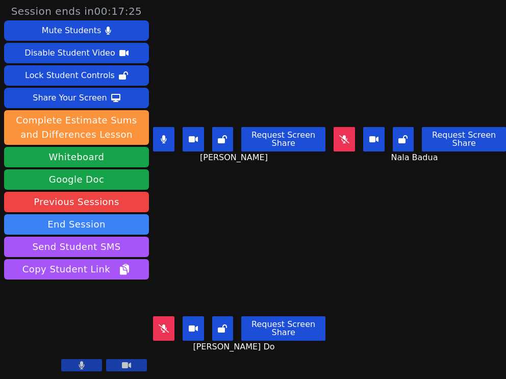
click at [169, 144] on button at bounding box center [163, 139] width 21 height 24
click at [248, 191] on div "Noelle Genevieve Do Request Screen Share Noelle Genevieve Do" at bounding box center [239, 285] width 172 height 190
click at [165, 136] on icon at bounding box center [164, 139] width 10 height 8
click at [266, 177] on div "Noemi Vazquez Vargas Request Screen Share Noemi Vazquez Vargas" at bounding box center [239, 95] width 172 height 190
click at [159, 324] on icon at bounding box center [164, 328] width 10 height 8
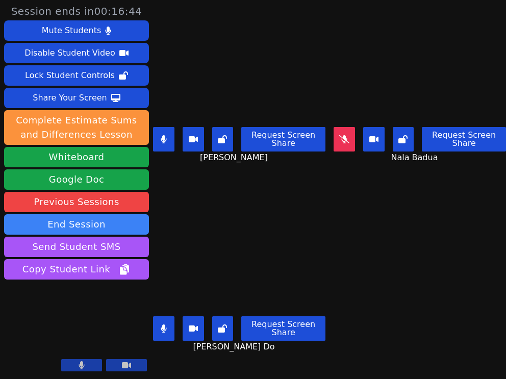
click at [170, 144] on button at bounding box center [163, 139] width 21 height 24
click at [255, 173] on div "Noemi Vazquez Vargas Request Screen Share Noemi Vazquez Vargas" at bounding box center [239, 95] width 172 height 190
click at [159, 320] on button at bounding box center [163, 328] width 21 height 24
click at [347, 140] on button at bounding box center [343, 139] width 21 height 24
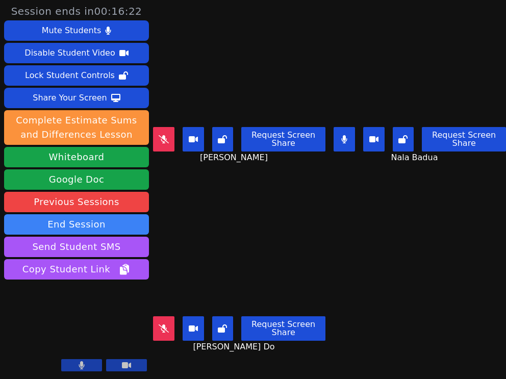
click at [255, 193] on div "Noelle Genevieve Do Request Screen Share Noelle Genevieve Do" at bounding box center [239, 285] width 172 height 190
click at [284, 169] on div "Noemi Vazquez Vargas Request Screen Share Noemi Vazquez Vargas" at bounding box center [239, 95] width 172 height 190
click at [272, 179] on div "Noemi Vazquez Vargas Request Screen Share Noemi Vazquez Vargas" at bounding box center [239, 95] width 172 height 190
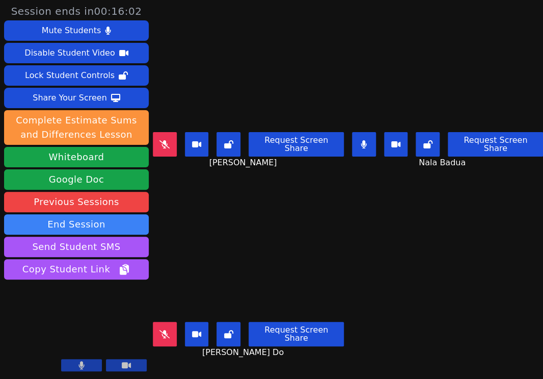
click at [281, 160] on div "Request Screen Share Noemi Vazquez Vargas" at bounding box center [248, 148] width 191 height 41
click at [175, 183] on div "Noemi Vazquez Vargas Request Screen Share Noemi Vazquez Vargas" at bounding box center [248, 95] width 191 height 190
drag, startPoint x: 233, startPoint y: 171, endPoint x: 424, endPoint y: 147, distance: 192.2
click at [233, 171] on div "Noemi Vazquez Vargas Request Screen Share Noemi Vazquez Vargas" at bounding box center [248, 95] width 191 height 190
click at [240, 177] on div "Noemi Vazquez Vargas Request Screen Share Noemi Vazquez Vargas" at bounding box center [248, 95] width 191 height 190
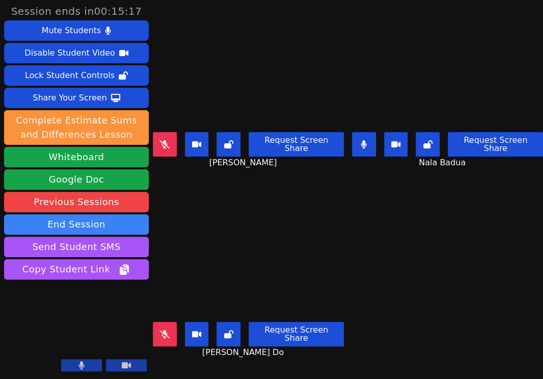
click at [235, 172] on div "Noemi Vazquez Vargas Request Screen Share Noemi Vazquez Vargas" at bounding box center [248, 95] width 191 height 190
click at [277, 164] on div "Request Screen Share Noemi Vazquez Vargas" at bounding box center [248, 148] width 191 height 41
click at [294, 183] on div "Noemi Vazquez Vargas Request Screen Share Noemi Vazquez Vargas" at bounding box center [248, 95] width 191 height 190
click at [361, 141] on button at bounding box center [364, 144] width 24 height 24
drag, startPoint x: 304, startPoint y: 171, endPoint x: 379, endPoint y: 146, distance: 79.0
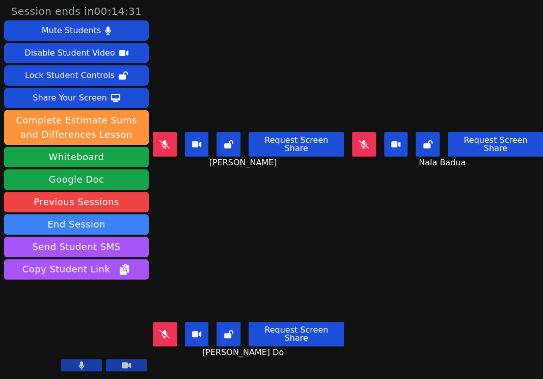
click at [304, 171] on div "Noemi Vazquez Vargas Request Screen Share Noemi Vazquez Vargas" at bounding box center [248, 95] width 191 height 190
click at [168, 330] on icon at bounding box center [165, 334] width 10 height 8
drag, startPoint x: 293, startPoint y: 190, endPoint x: 317, endPoint y: 189, distance: 24.0
click at [293, 190] on div "Noelle Genevieve Do Request Screen Share Noelle Genevieve Do" at bounding box center [248, 285] width 191 height 190
click at [237, 200] on div "Noelle Genevieve Do Request Screen Share Noelle Genevieve Do" at bounding box center [248, 285] width 191 height 190
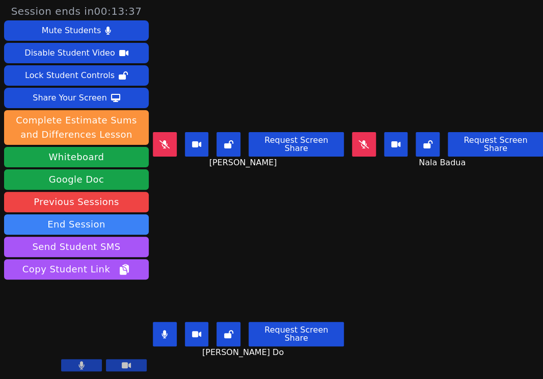
click at [167, 330] on icon at bounding box center [165, 334] width 6 height 8
click at [220, 194] on div "Noelle Genevieve Do Request Screen Share Noelle Genevieve Do" at bounding box center [248, 285] width 191 height 190
click at [175, 322] on button at bounding box center [165, 334] width 24 height 24
click at [289, 200] on div "Noelle Genevieve Do Request Screen Share Noelle Genevieve Do" at bounding box center [248, 285] width 191 height 190
click at [164, 322] on button at bounding box center [165, 334] width 24 height 24
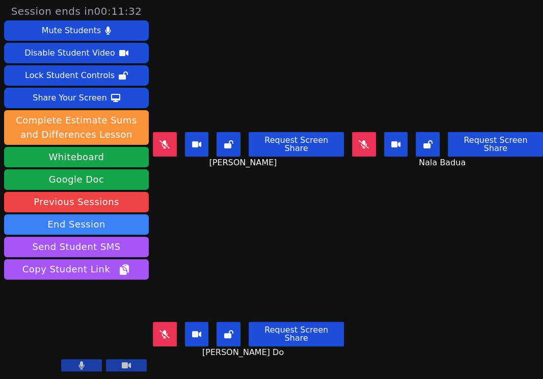
click at [172, 137] on button at bounding box center [165, 144] width 24 height 24
click at [302, 171] on div "Noemi Vazquez Vargas Request Screen Share Noemi Vazquez Vargas" at bounding box center [248, 95] width 191 height 190
click at [170, 133] on button at bounding box center [165, 144] width 24 height 24
click at [363, 132] on button at bounding box center [364, 144] width 24 height 24
click at [262, 183] on div "Noemi Vazquez Vargas Request Screen Share Noemi Vazquez Vargas" at bounding box center [248, 95] width 191 height 190
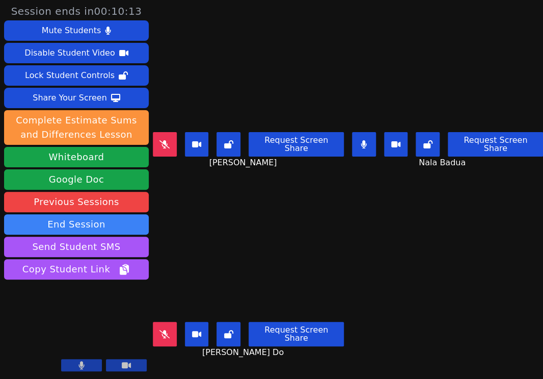
click at [245, 185] on div "Noemi Vazquez Vargas Request Screen Share Noemi Vazquez Vargas" at bounding box center [248, 95] width 191 height 190
click at [244, 170] on div "Noemi Vazquez Vargas Request Screen Share Noemi Vazquez Vargas" at bounding box center [248, 95] width 191 height 190
click at [285, 173] on div "Noemi Vazquez Vargas Request Screen Share Noemi Vazquez Vargas" at bounding box center [248, 95] width 191 height 190
click at [293, 168] on div "Noemi Vazquez Vargas Request Screen Share Noemi Vazquez Vargas" at bounding box center [248, 95] width 191 height 190
click at [368, 136] on button at bounding box center [364, 144] width 24 height 24
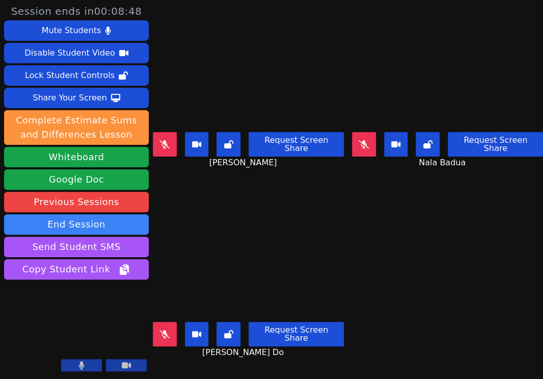
click at [265, 178] on div "Noemi Vazquez Vargas Request Screen Share Noemi Vazquez Vargas" at bounding box center [248, 95] width 191 height 190
click at [165, 140] on icon at bounding box center [165, 144] width 10 height 8
click at [153, 134] on div "Request Screen Share Noemi Vazquez Vargas" at bounding box center [248, 148] width 191 height 41
click at [165, 140] on icon at bounding box center [165, 144] width 6 height 8
click at [169, 140] on icon at bounding box center [165, 144] width 10 height 8
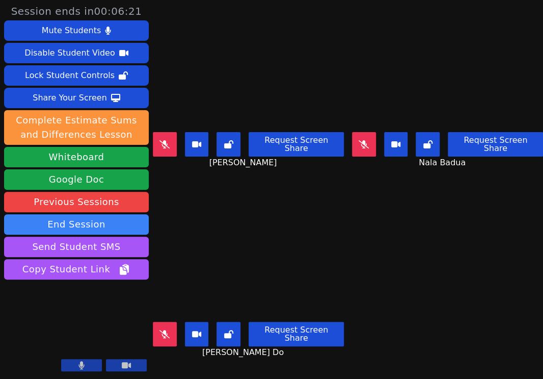
click at [251, 170] on div "Noemi Vazquez Vargas Request Screen Share Noemi Vazquez Vargas" at bounding box center [248, 95] width 191 height 190
click at [371, 143] on button at bounding box center [364, 144] width 24 height 24
click at [365, 140] on icon at bounding box center [364, 144] width 6 height 8
click at [282, 181] on div "Noemi Vazquez Vargas Request Screen Share Noemi Vazquez Vargas" at bounding box center [248, 95] width 191 height 190
click at [175, 136] on button at bounding box center [165, 144] width 24 height 24
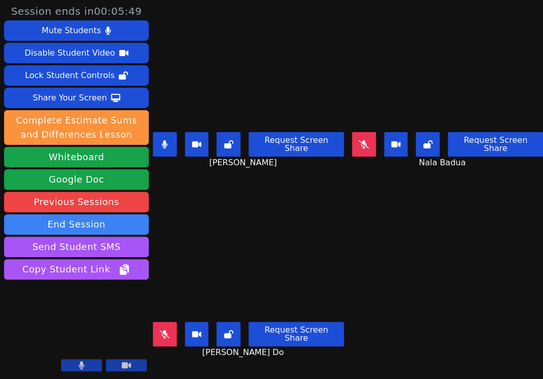
click at [313, 167] on div "Noemi Vazquez Vargas Request Screen Share Noemi Vazquez Vargas" at bounding box center [248, 95] width 191 height 190
click at [226, 242] on video at bounding box center [248, 264] width 191 height 108
click at [170, 330] on icon at bounding box center [165, 334] width 10 height 8
click at [166, 140] on icon at bounding box center [165, 144] width 6 height 8
click at [292, 193] on div "Noelle Genevieve Do Request Screen Share Noelle Genevieve Do" at bounding box center [248, 285] width 191 height 190
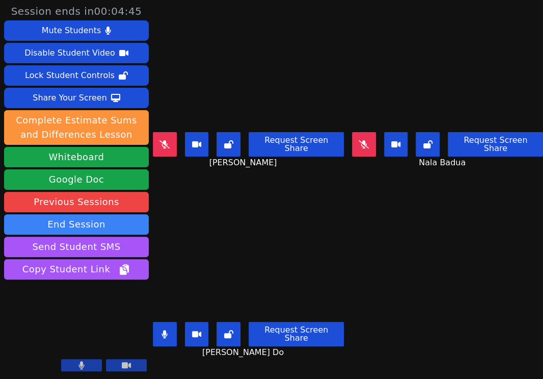
click at [170, 140] on icon at bounding box center [165, 144] width 10 height 8
click at [171, 322] on button at bounding box center [165, 334] width 24 height 24
click at [243, 179] on div "Noemi Vazquez Vargas Request Screen Share Noemi Vazquez Vargas" at bounding box center [248, 95] width 191 height 190
click at [273, 180] on div "Noemi Vazquez Vargas Request Screen Share Noemi Vazquez Vargas" at bounding box center [248, 95] width 191 height 190
click at [273, 190] on div "Noelle Genevieve Do Request Screen Share Noelle Genevieve Do" at bounding box center [248, 285] width 191 height 190
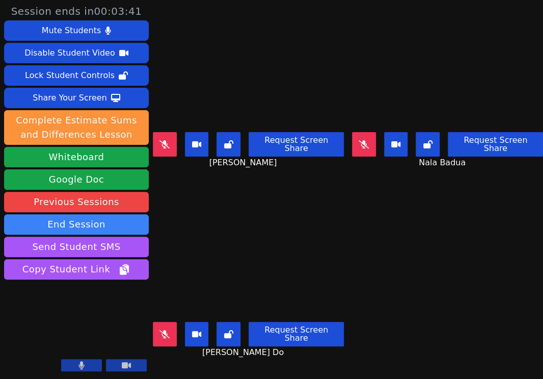
click at [284, 191] on div "Noelle Genevieve Do Request Screen Share Noelle Genevieve Do" at bounding box center [248, 285] width 191 height 190
click at [239, 190] on div "Noelle Genevieve Do Request Screen Share Noelle Genevieve Do" at bounding box center [248, 285] width 191 height 190
click at [271, 178] on div "Noemi Vazquez Vargas Request Screen Share Noemi Vazquez Vargas" at bounding box center [248, 95] width 191 height 190
click at [304, 180] on div "Noemi Vazquez Vargas Request Screen Share Noemi Vazquez Vargas" at bounding box center [248, 95] width 191 height 190
click at [263, 203] on div "Noelle Genevieve Do Request Screen Share Noelle Genevieve Do" at bounding box center [248, 285] width 191 height 190
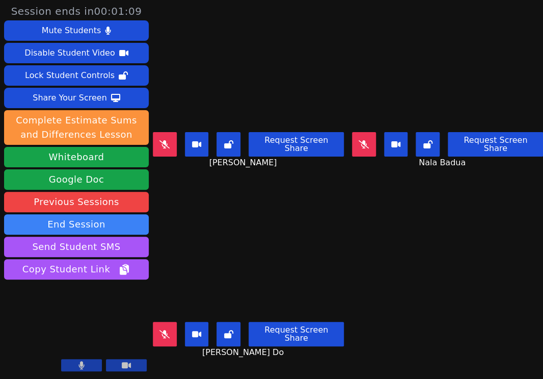
click at [274, 179] on div "Noemi Vazquez Vargas Request Screen Share Noemi Vazquez Vargas" at bounding box center [248, 95] width 191 height 190
click at [263, 185] on div "Noemi Vazquez Vargas Request Screen Share Noemi Vazquez Vargas" at bounding box center [248, 95] width 191 height 190
click at [190, 184] on div "Noemi Vazquez Vargas Request Screen Share Noemi Vazquez Vargas" at bounding box center [248, 95] width 191 height 190
click at [166, 322] on button at bounding box center [165, 334] width 24 height 24
click at [170, 326] on button at bounding box center [165, 334] width 24 height 24
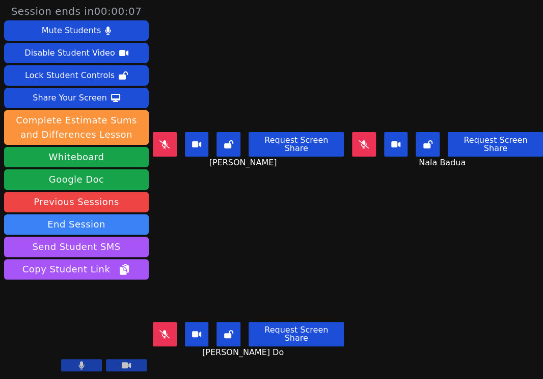
click at [256, 203] on div "Noelle Genevieve Do Request Screen Share Noelle Genevieve Do" at bounding box center [248, 285] width 191 height 190
click at [170, 330] on icon at bounding box center [165, 334] width 10 height 8
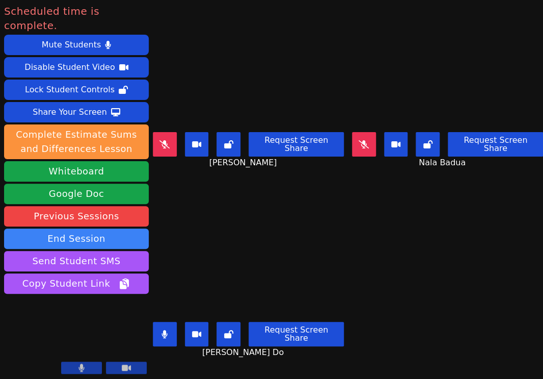
click at [171, 324] on button at bounding box center [165, 334] width 24 height 24
click at [267, 184] on div "Noemi Vazquez Vargas Request Screen Share Noemi Vazquez Vargas" at bounding box center [248, 95] width 191 height 190
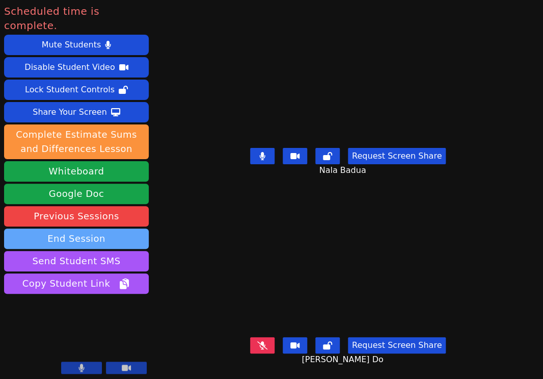
click at [93, 228] on button "End Session" at bounding box center [76, 238] width 145 height 20
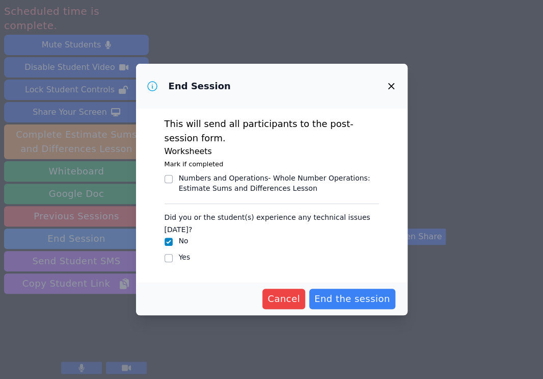
click at [180, 253] on label "Yes" at bounding box center [185, 257] width 12 height 8
click at [173, 254] on input "Yes" at bounding box center [169, 258] width 8 height 8
checkbox input "true"
checkbox input "false"
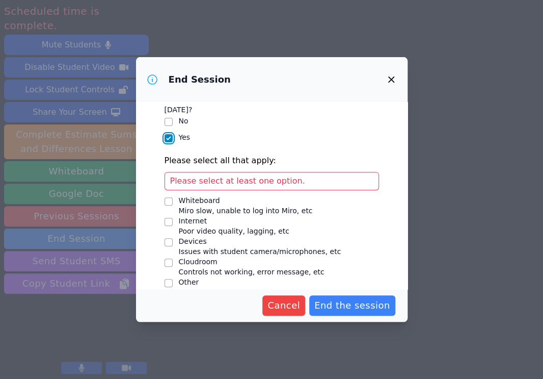
scroll to position [112, 0]
click at [238, 248] on span "Issues with student camera/microphones, etc" at bounding box center [260, 252] width 163 height 8
click at [173, 239] on input "Devices Issues with student camera/microphones, etc" at bounding box center [169, 243] width 8 height 8
checkbox input "true"
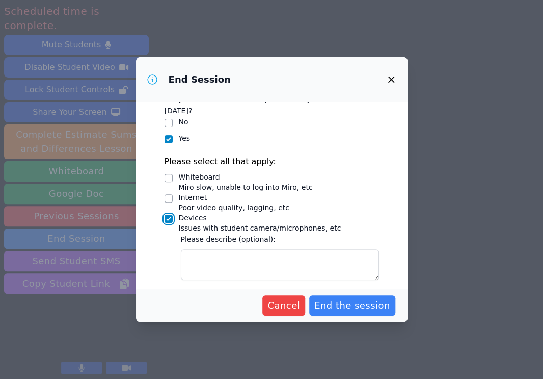
scroll to position [146, 0]
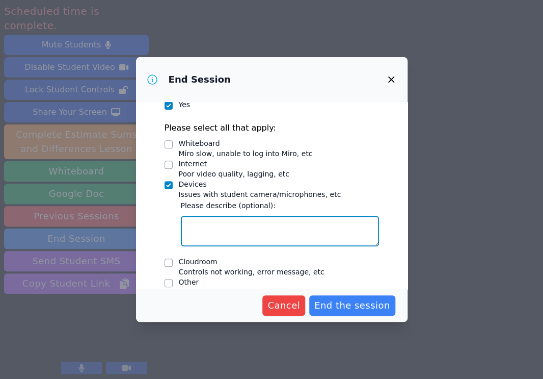
click at [246, 220] on textarea "Devices Issues with student camera/microphones, etc" at bounding box center [280, 231] width 198 height 31
type textarea "Nala vouldn't hear and needed to refresh. Then it worked"
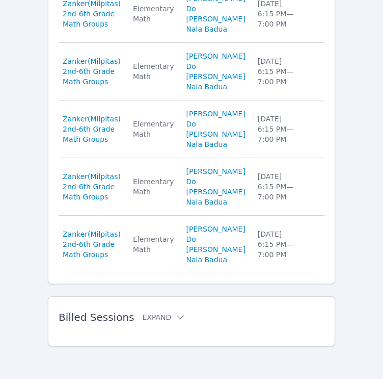
scroll to position [664, 0]
